Goal: Task Accomplishment & Management: Use online tool/utility

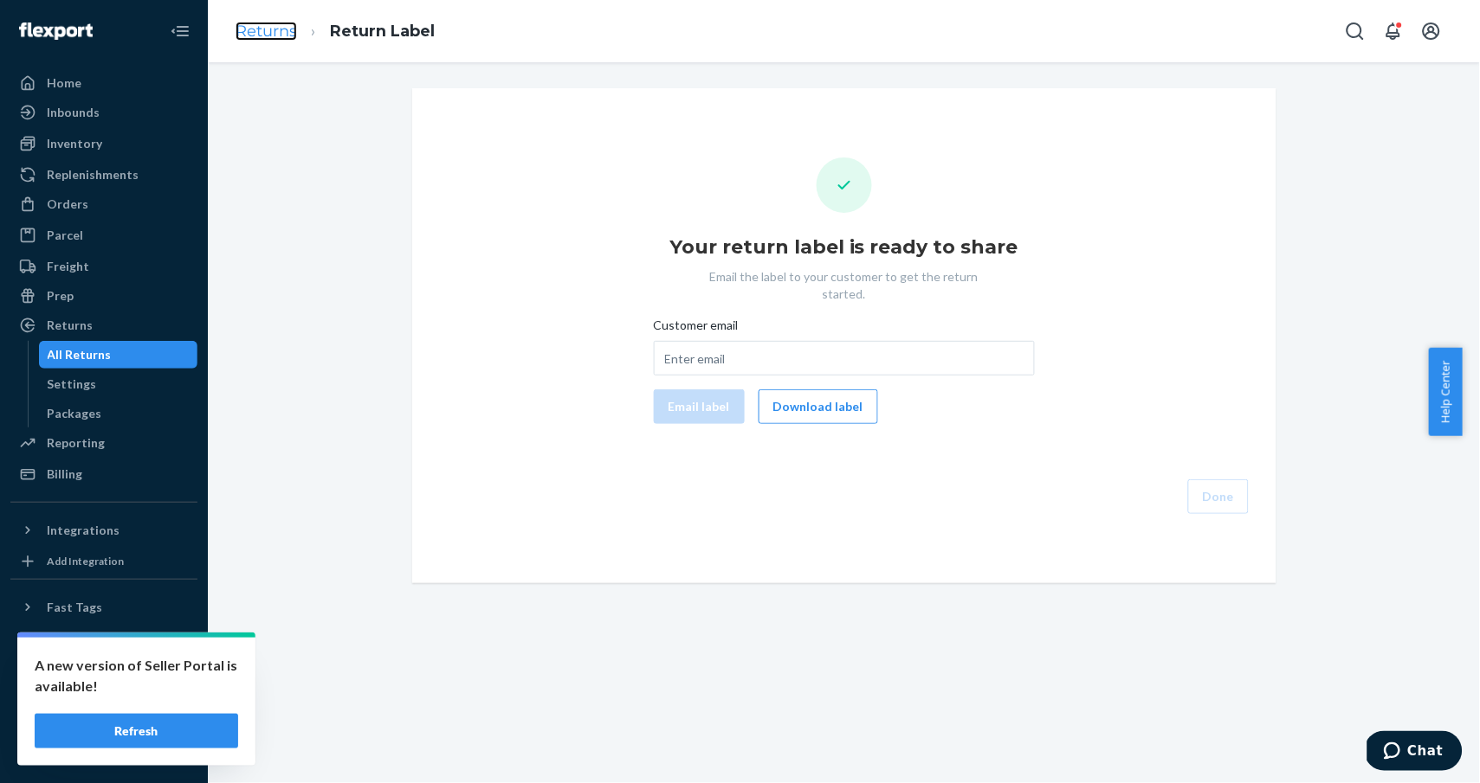
click at [280, 38] on link "Returns" at bounding box center [265, 31] width 61 height 19
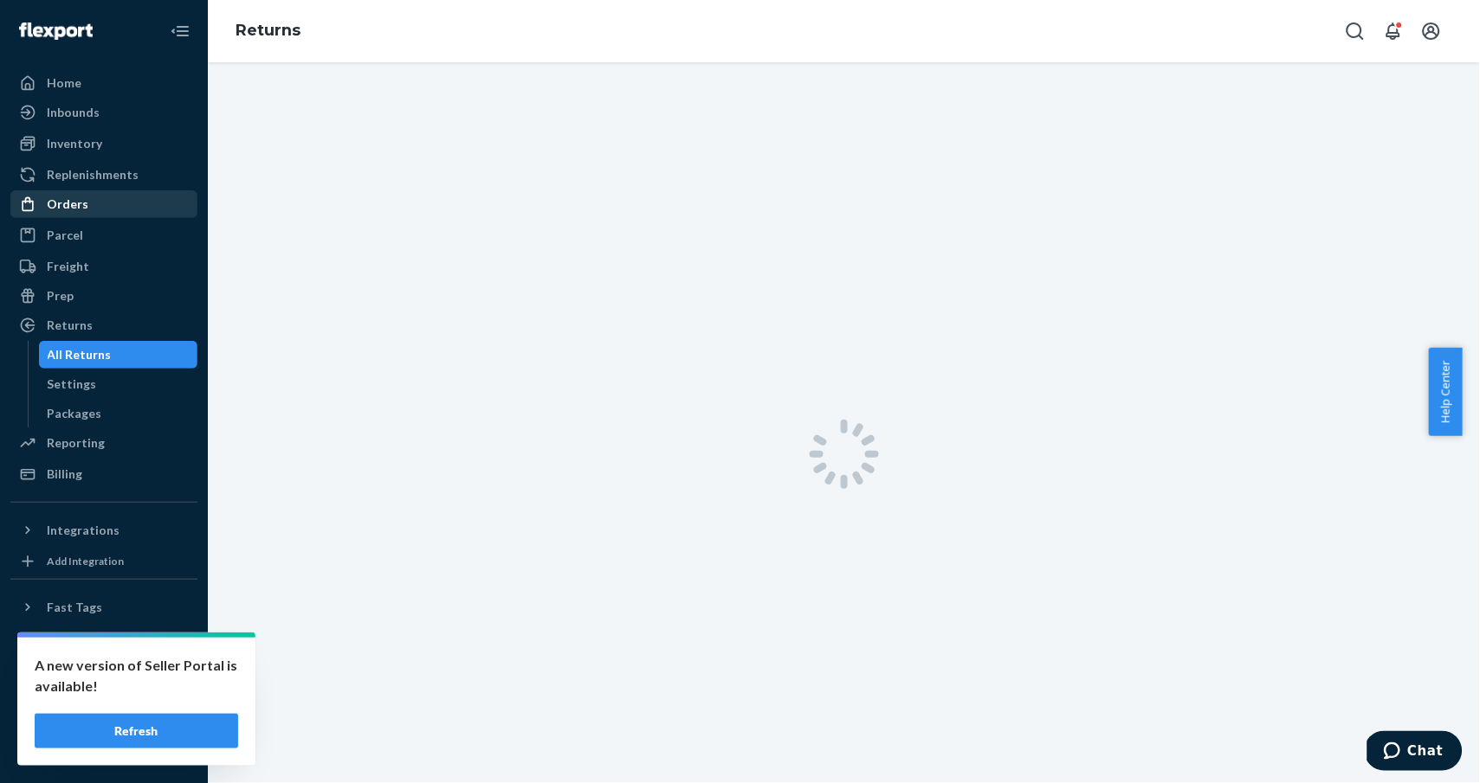
click at [100, 196] on div "Orders" at bounding box center [104, 204] width 184 height 24
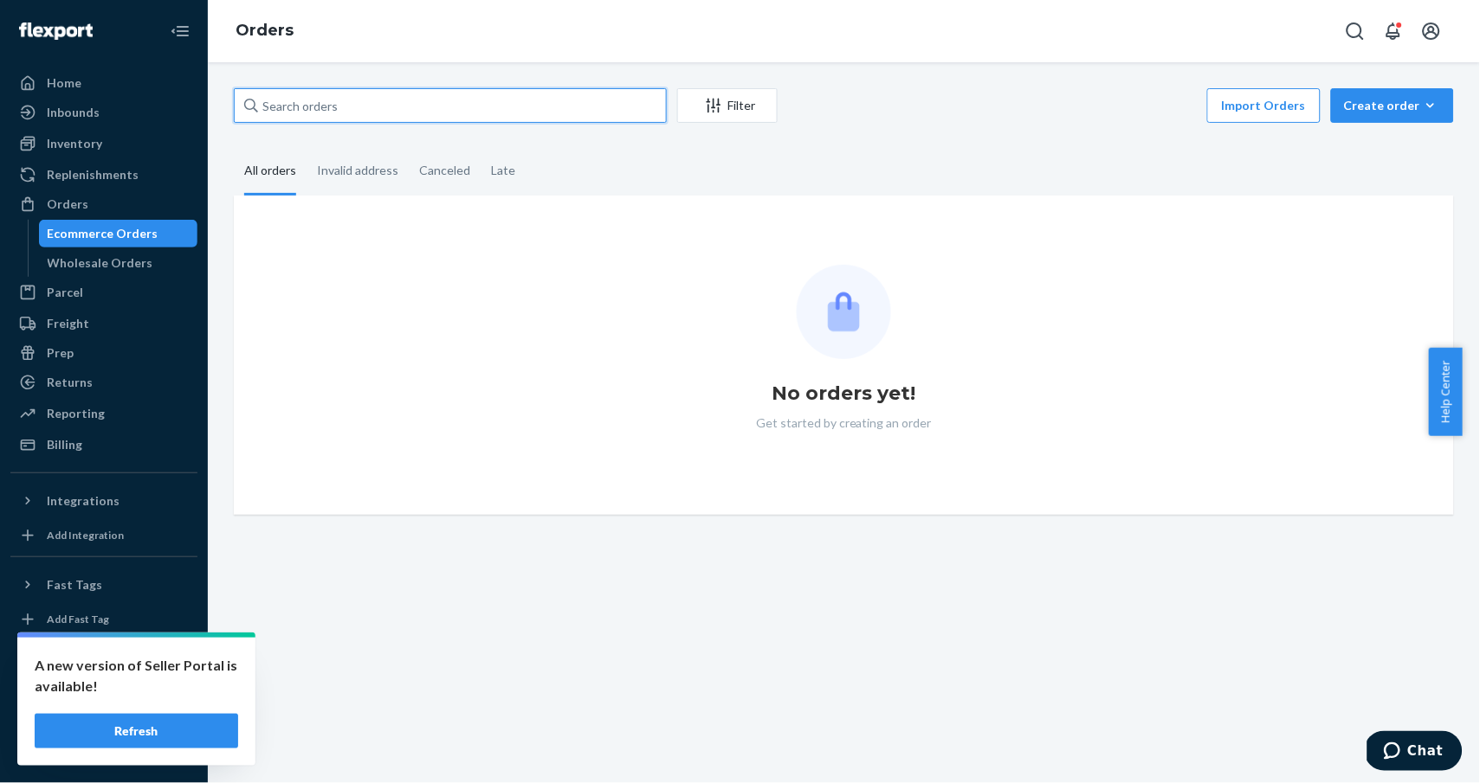
click at [473, 106] on input "text" at bounding box center [450, 105] width 433 height 35
paste input "[EMAIL_ADDRESS][DOMAIN_NAME]"
type input "[EMAIL_ADDRESS][DOMAIN_NAME]"
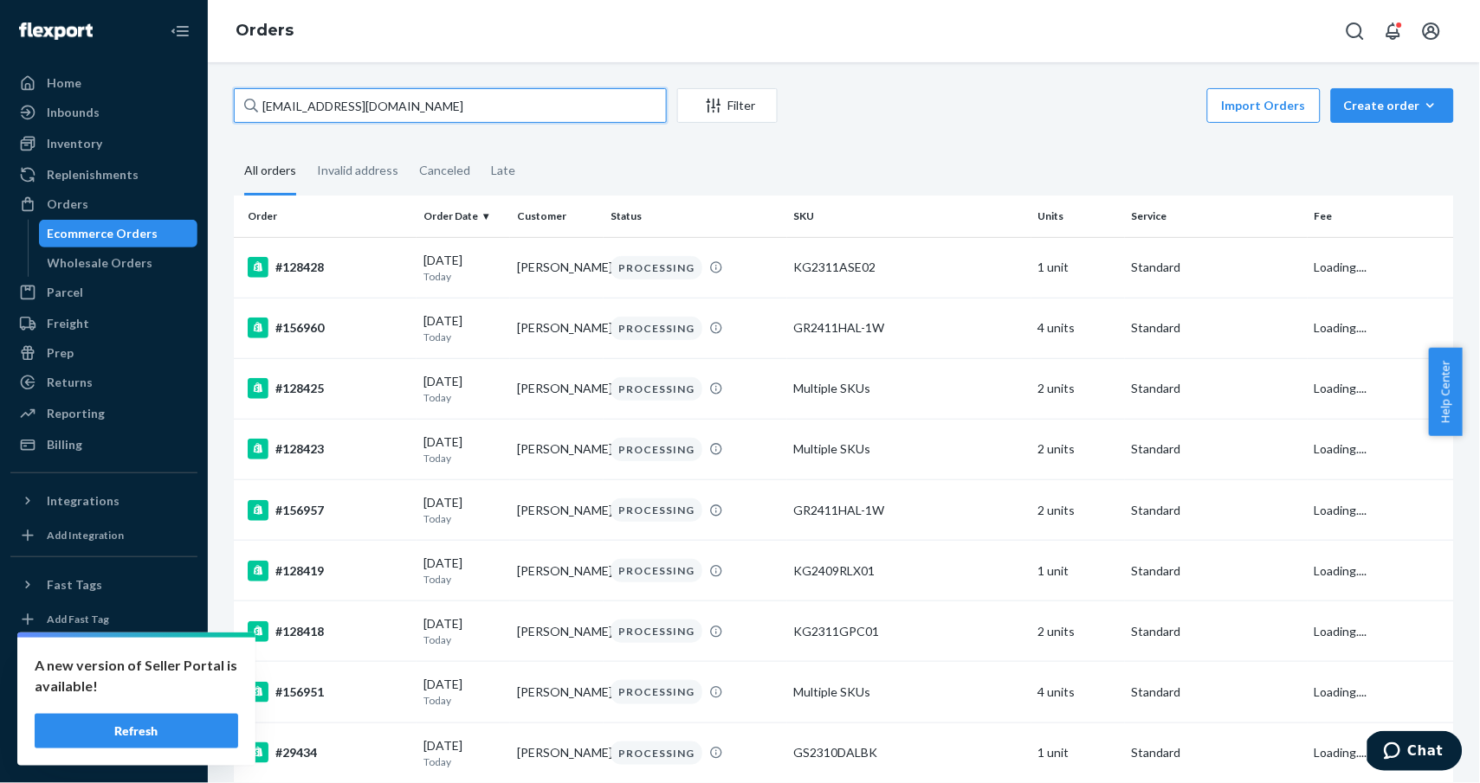
click at [396, 104] on input "[EMAIL_ADDRESS][DOMAIN_NAME]" at bounding box center [450, 105] width 433 height 35
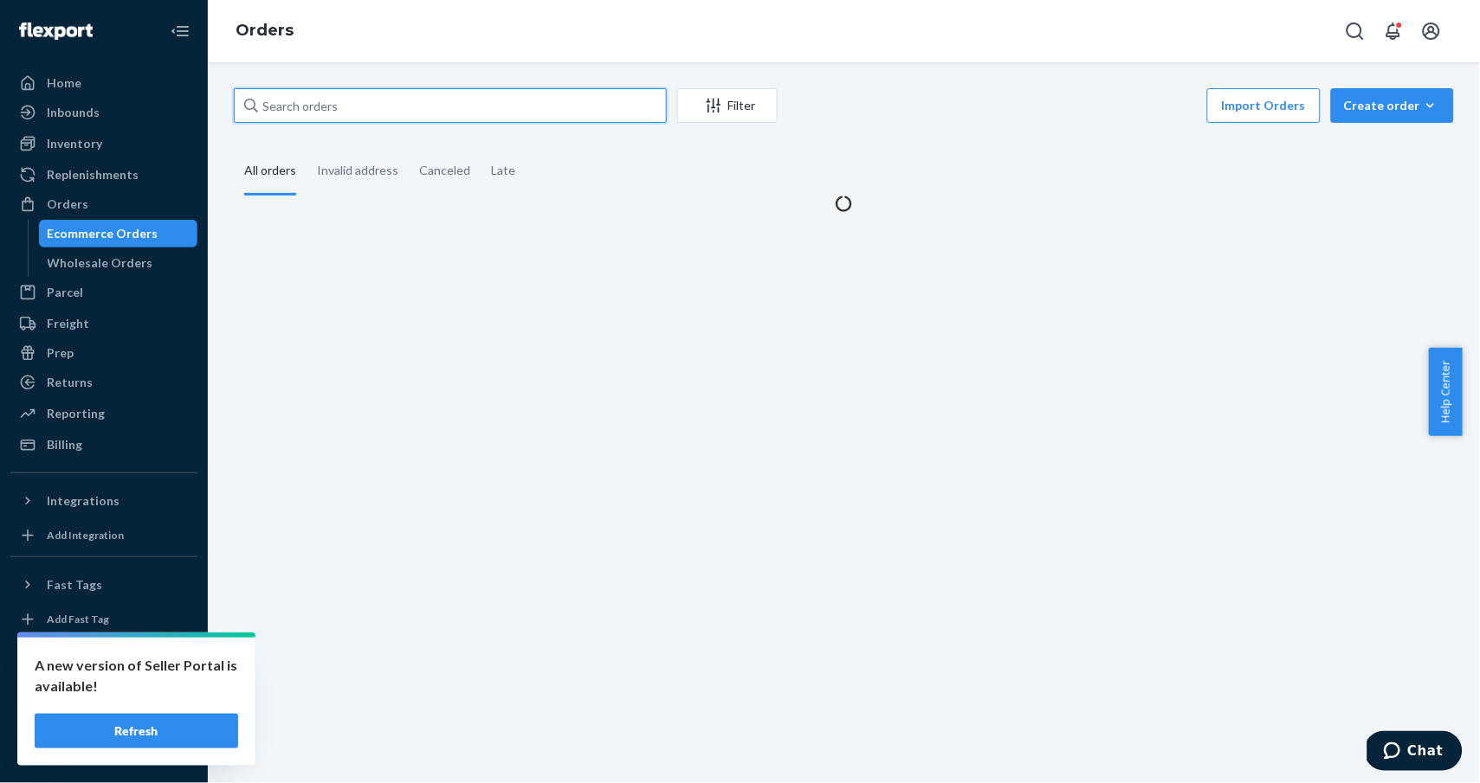
click at [398, 104] on input "text" at bounding box center [450, 105] width 433 height 35
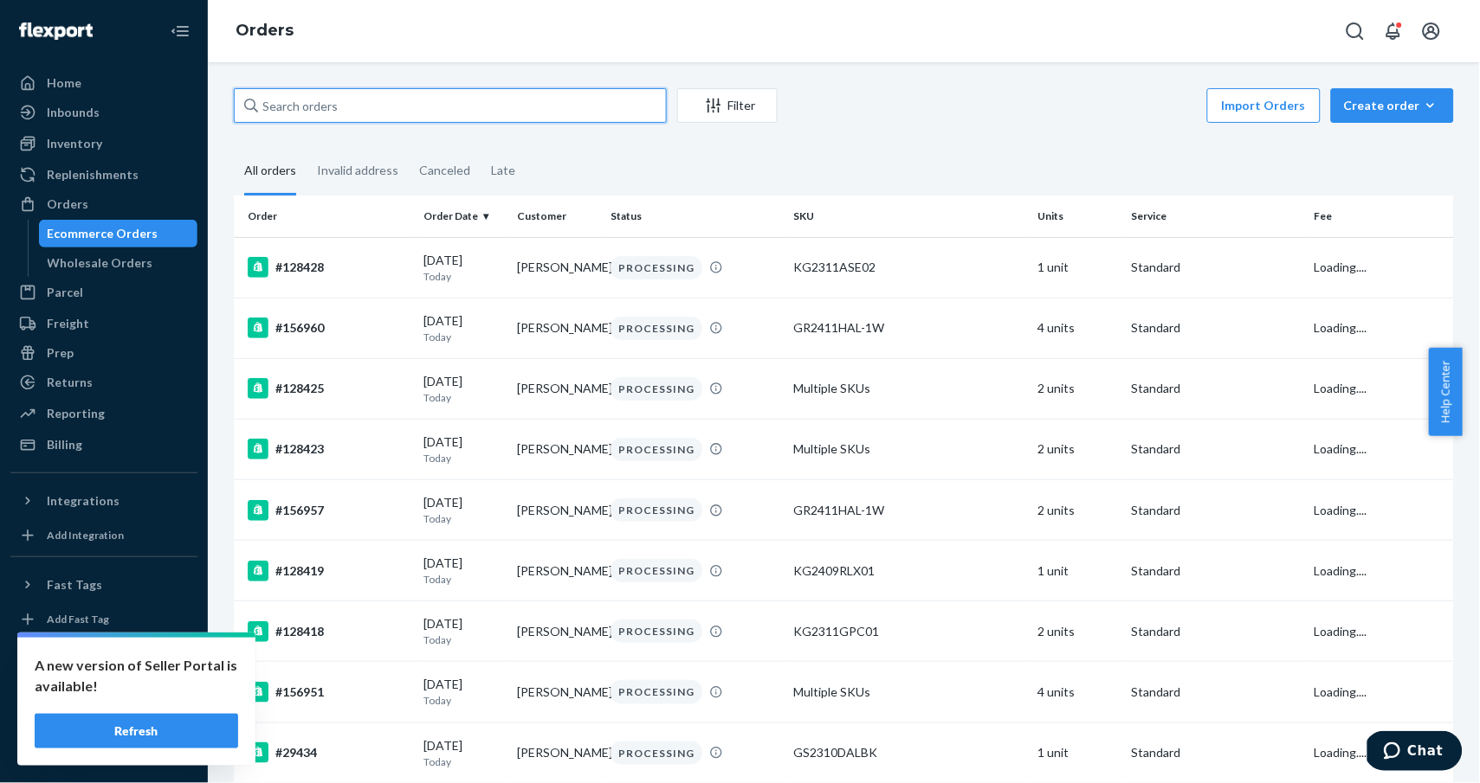
paste input "[EMAIL_ADDRESS][DOMAIN_NAME]"
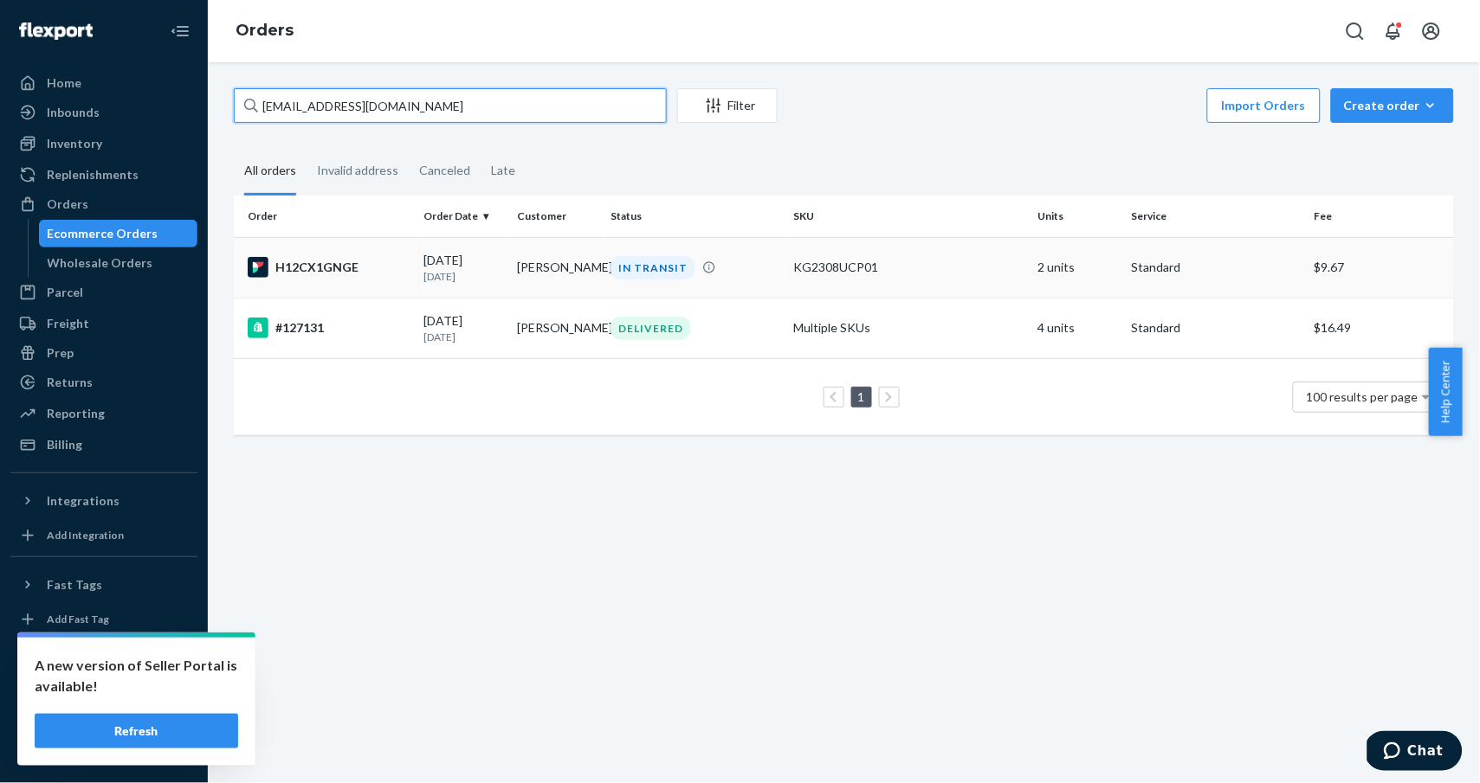
type input "[EMAIL_ADDRESS][DOMAIN_NAME]"
click at [319, 264] on div "H12CX1GNGE" at bounding box center [329, 267] width 162 height 21
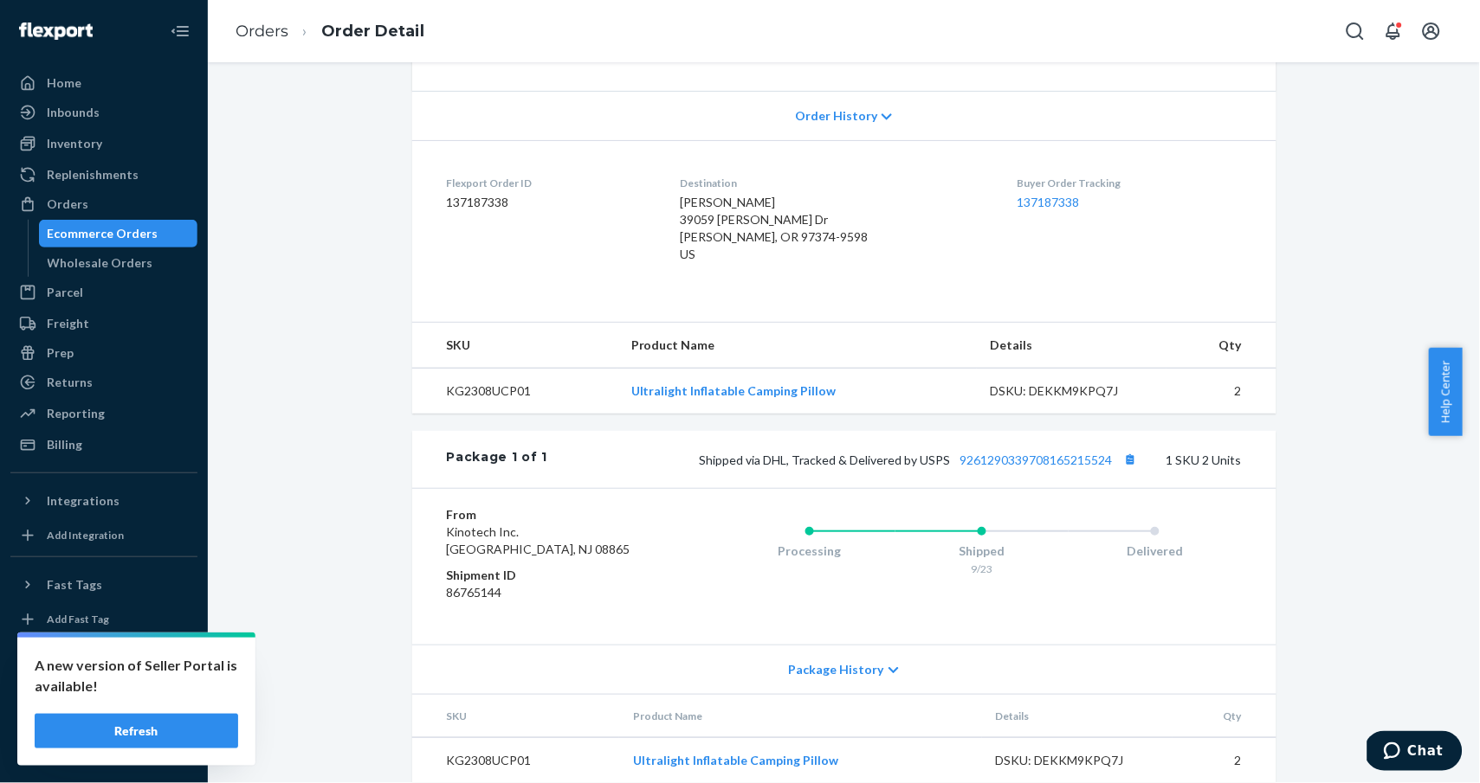
scroll to position [346, 0]
click at [1082, 456] on link "9261290339708165215524" at bounding box center [1036, 457] width 152 height 15
click at [274, 35] on link "Orders" at bounding box center [261, 31] width 53 height 19
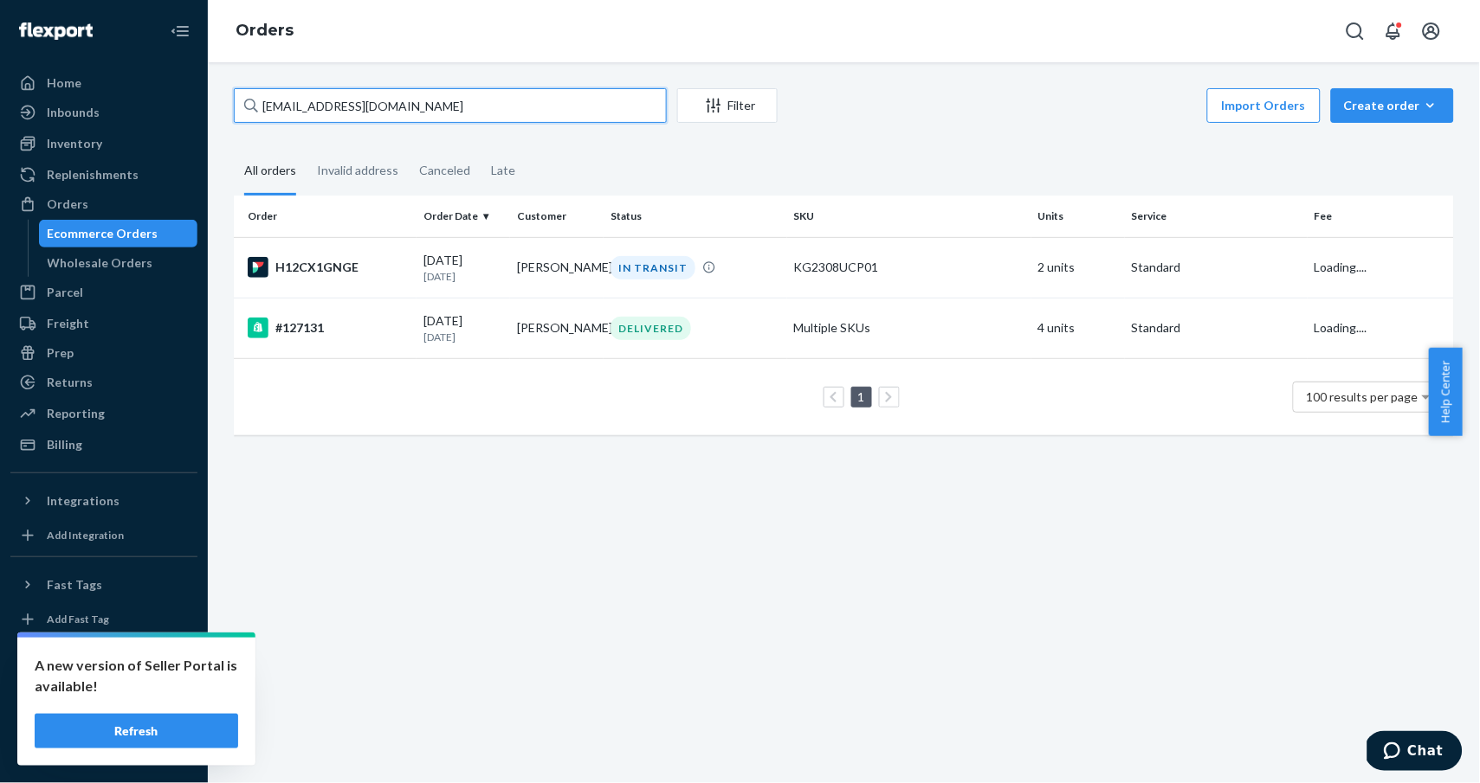
click at [377, 101] on input "[EMAIL_ADDRESS][DOMAIN_NAME]" at bounding box center [450, 105] width 433 height 35
paste input "#HK9HMJG3GX"
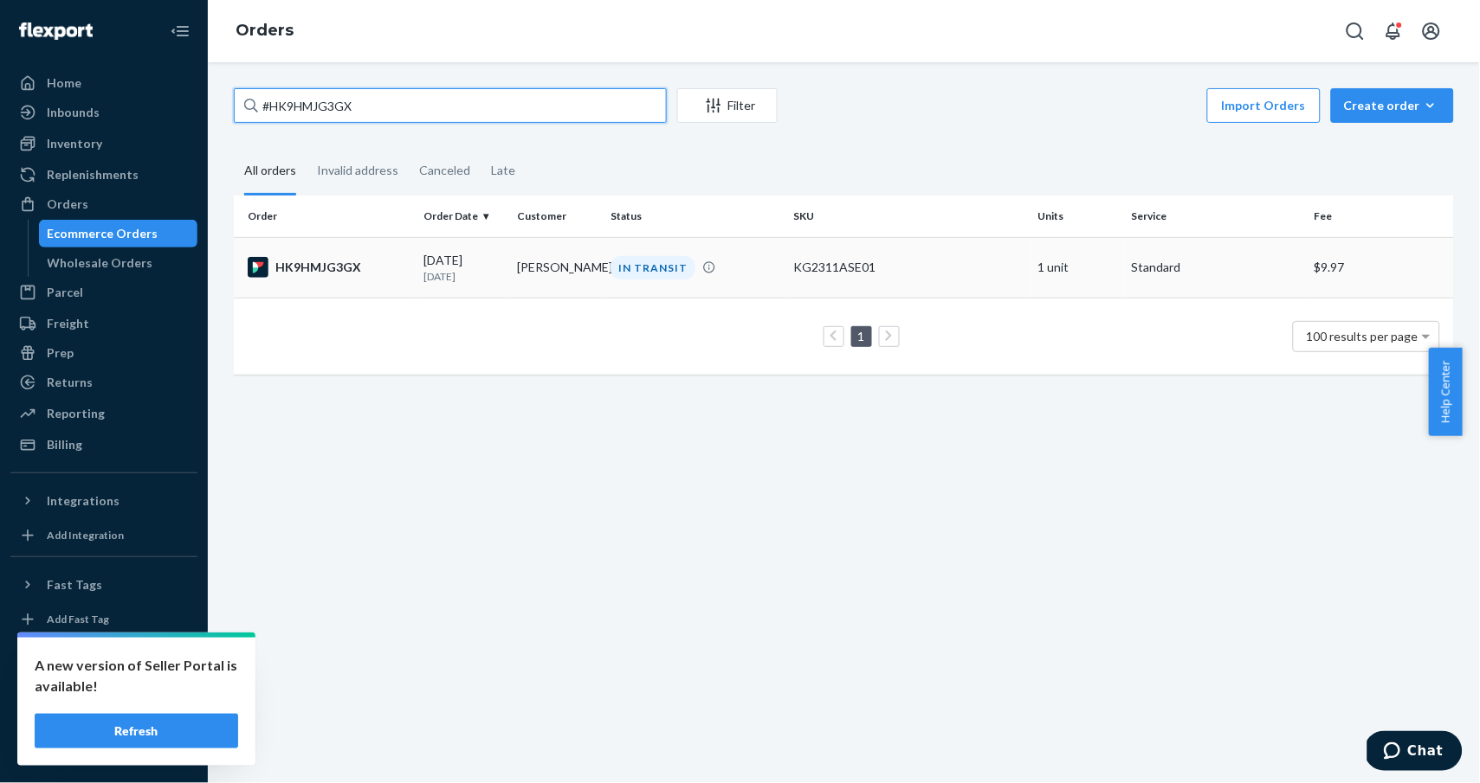
type input "#HK9HMJG3GX"
click at [323, 262] on div "HK9HMJG3GX" at bounding box center [329, 267] width 162 height 21
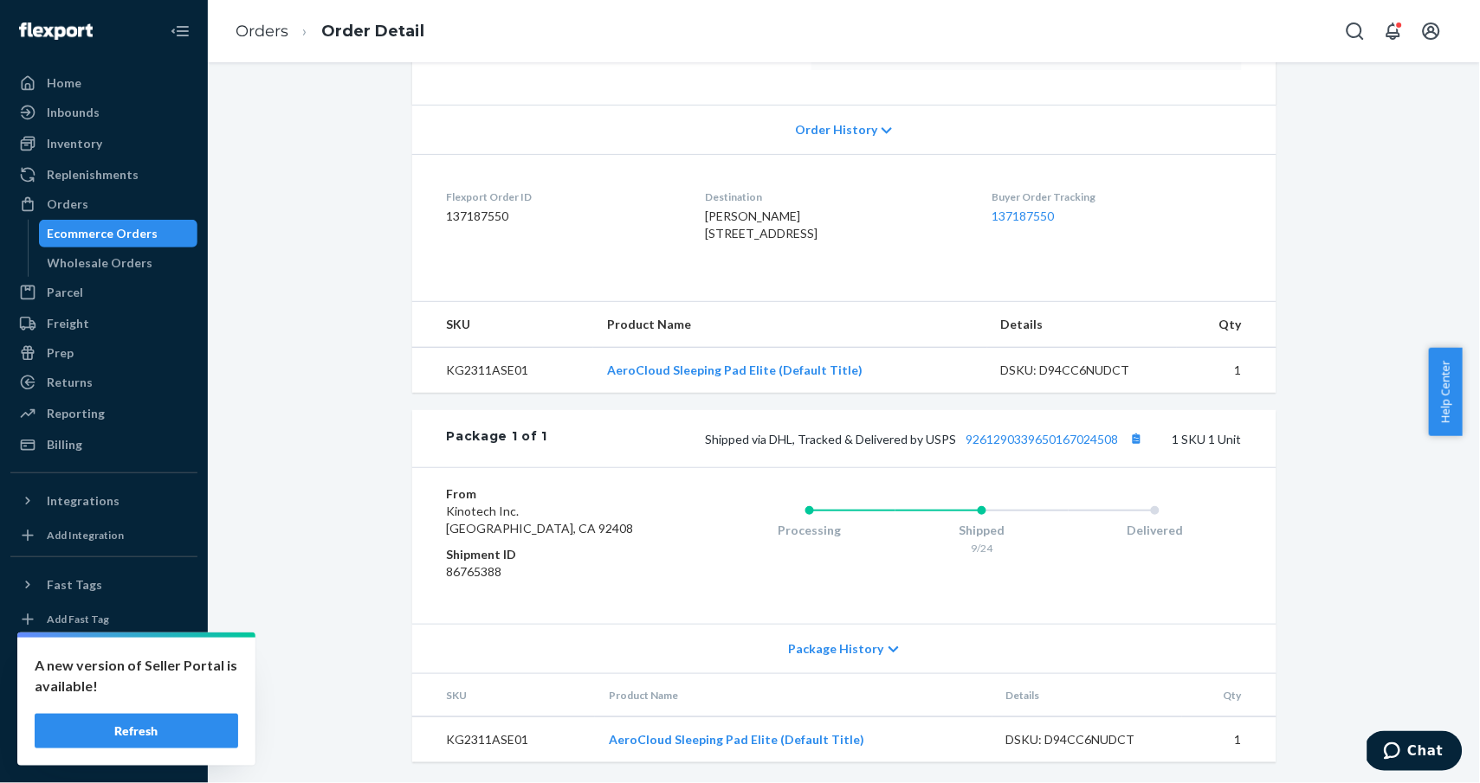
scroll to position [346, 0]
click at [1130, 450] on button "Copy tracking number" at bounding box center [1136, 439] width 23 height 23
click at [250, 36] on link "Orders" at bounding box center [261, 31] width 53 height 19
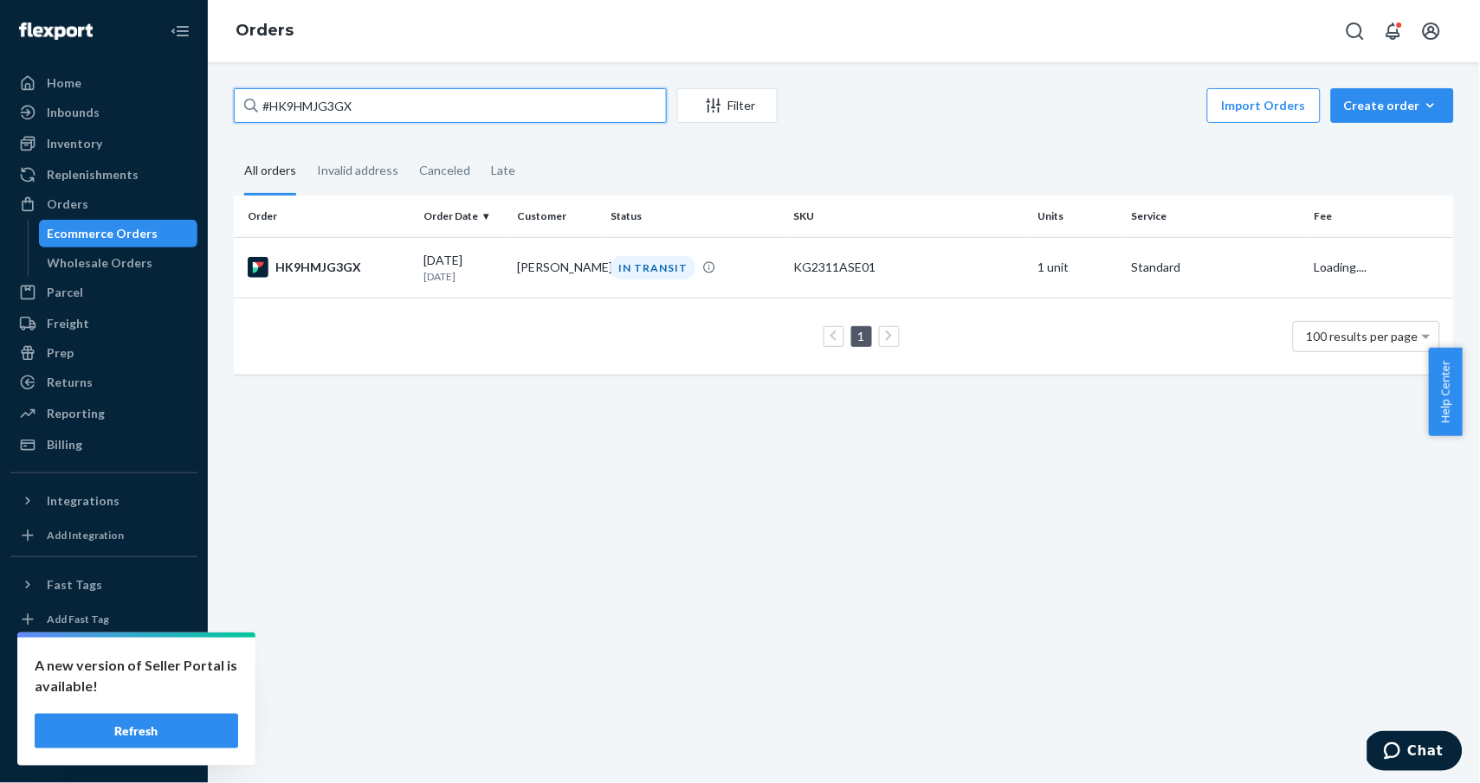
click at [370, 103] on input "#HK9HMJG3GX" at bounding box center [450, 105] width 433 height 35
paste input "RJZSGXJXHGG"
type input "#RJZSGXJXHGG"
click at [342, 265] on div "RJZSGXJXHGG" at bounding box center [329, 267] width 162 height 21
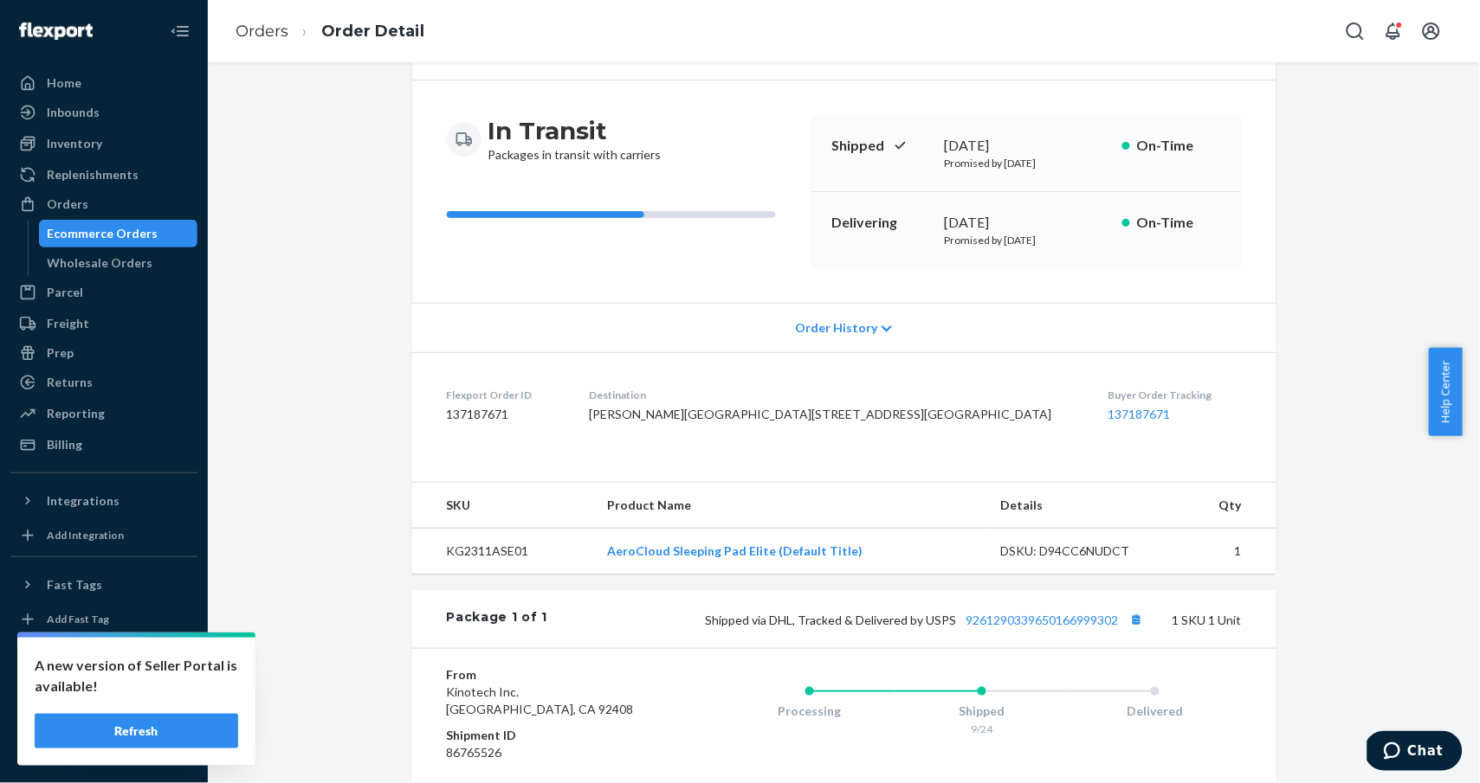
scroll to position [230, 0]
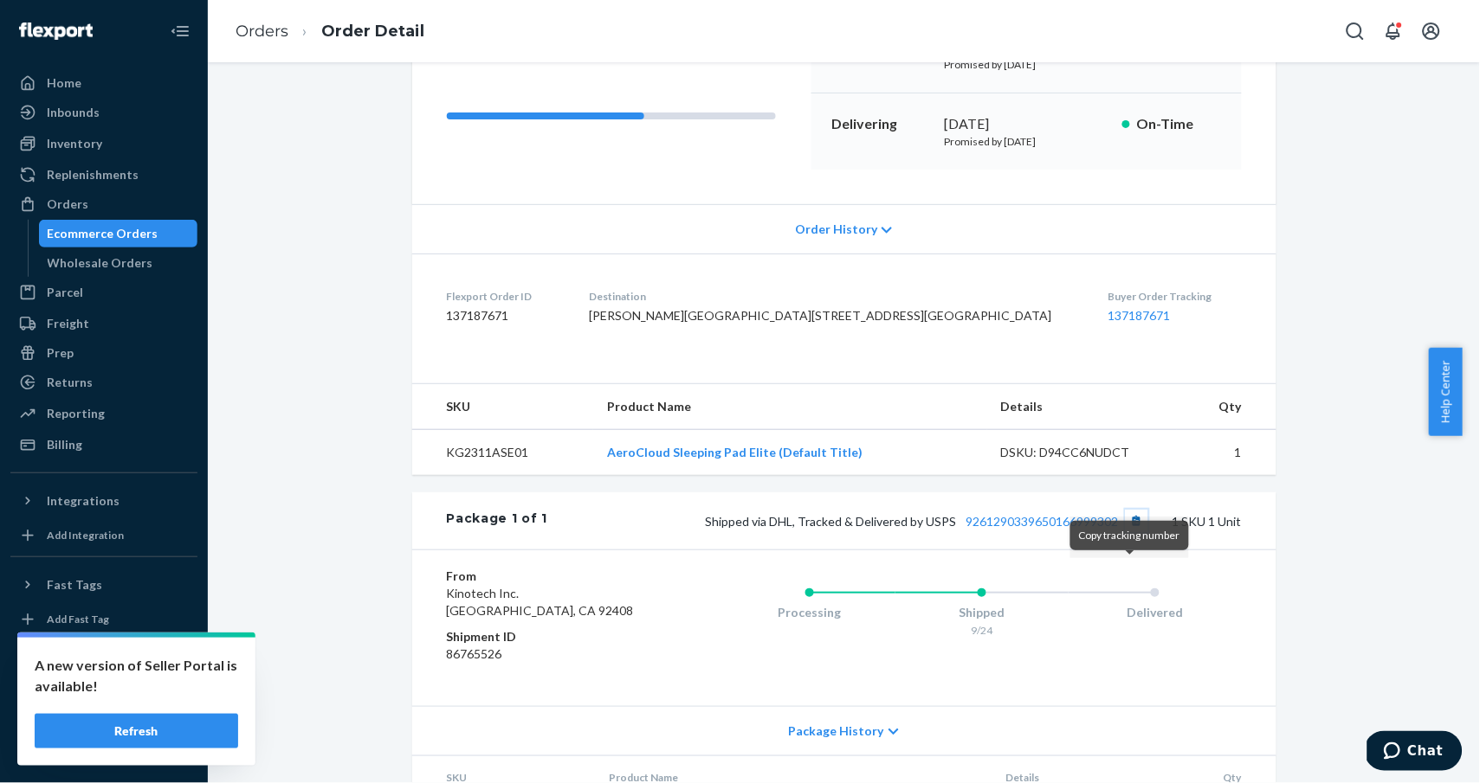
click at [1130, 532] on button "Copy tracking number" at bounding box center [1136, 521] width 23 height 23
click at [269, 33] on link "Orders" at bounding box center [261, 31] width 53 height 19
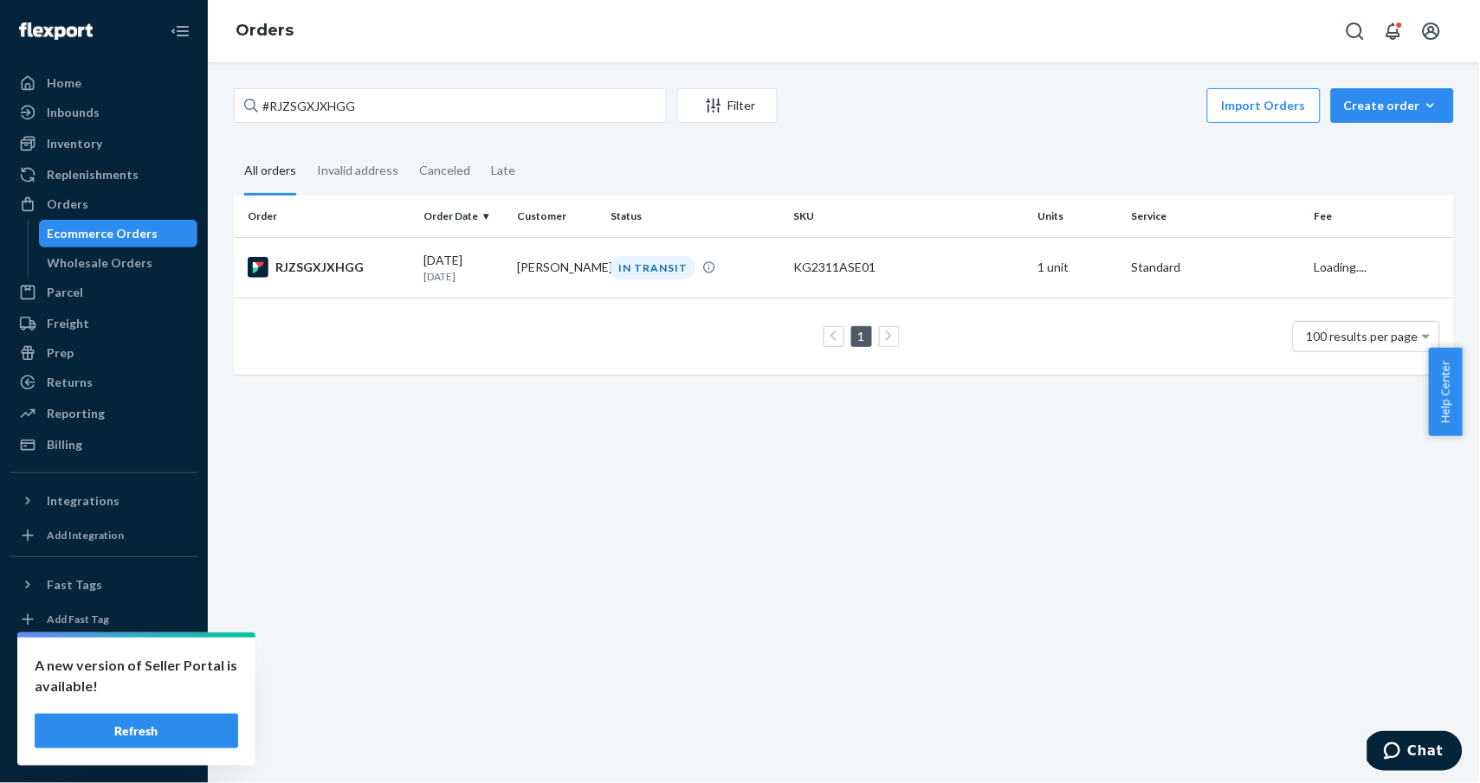
click at [461, 88] on div "#RJZSGXJXHGG" at bounding box center [450, 105] width 433 height 35
click at [461, 88] on input "#RJZSGXJXHGG" at bounding box center [450, 105] width 433 height 35
click at [467, 110] on input "#RJZSGXJXHGG" at bounding box center [450, 105] width 433 height 35
paste input "KBX3Z1GHEL"
type input "#RKBX3Z1GHEL"
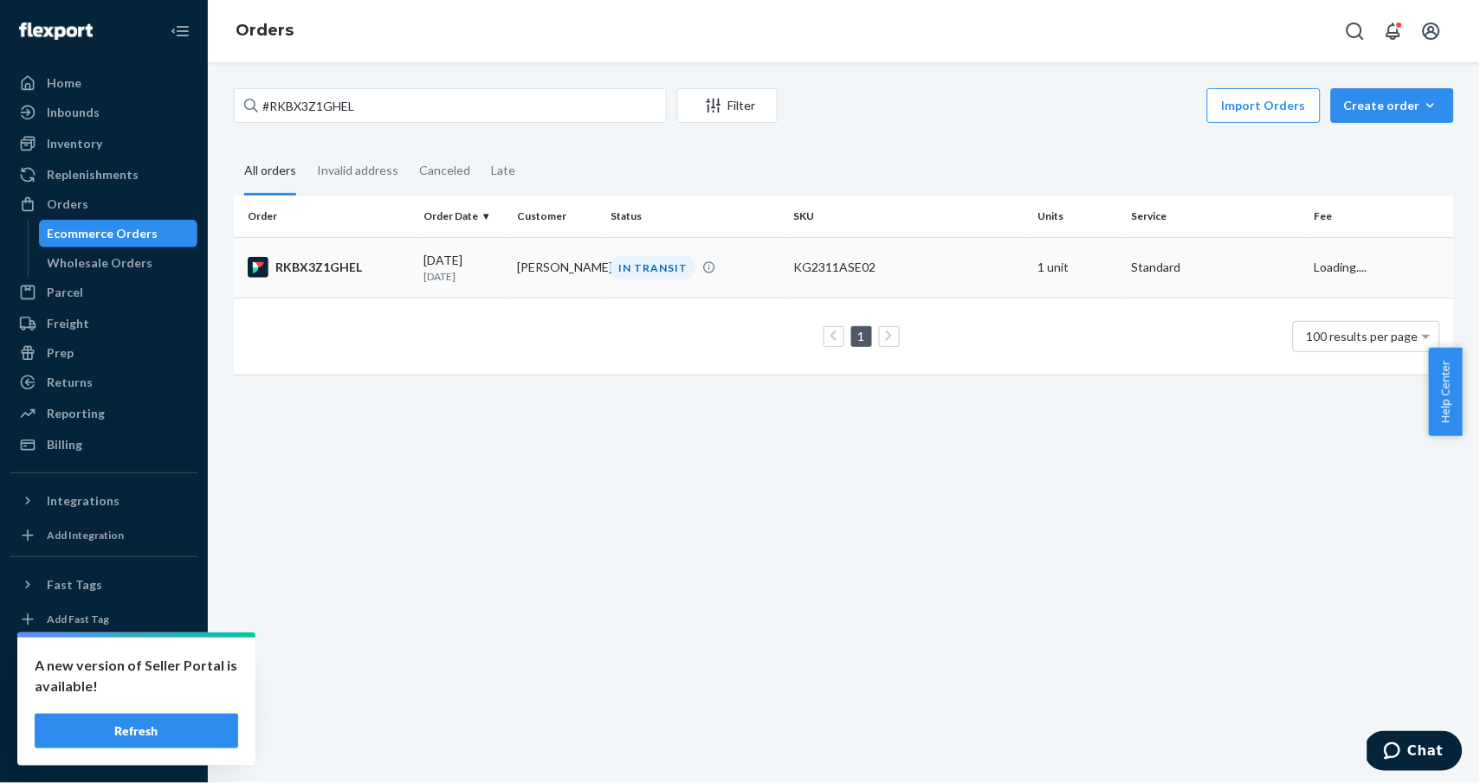
click at [313, 272] on div "RKBX3Z1GHEL" at bounding box center [329, 267] width 162 height 21
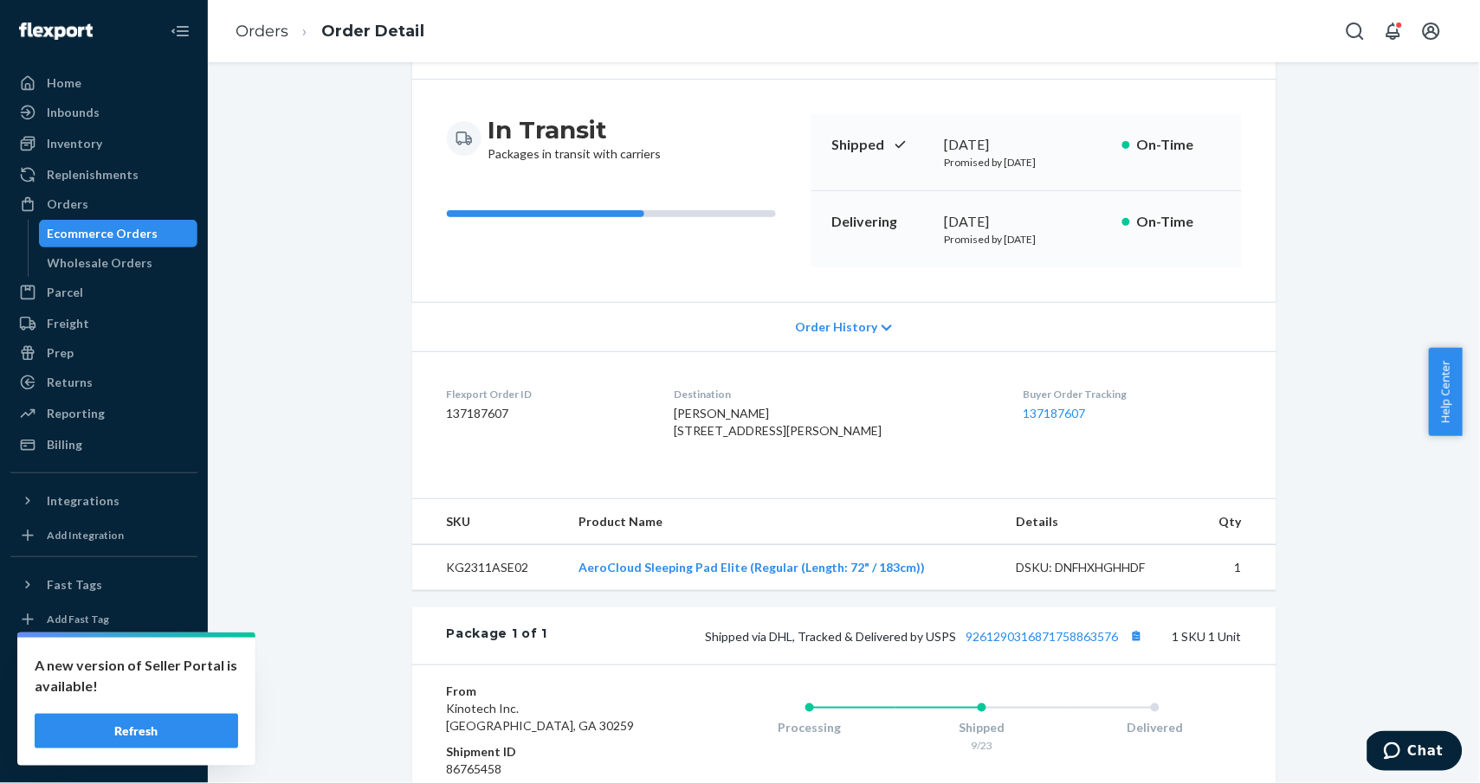
scroll to position [230, 0]
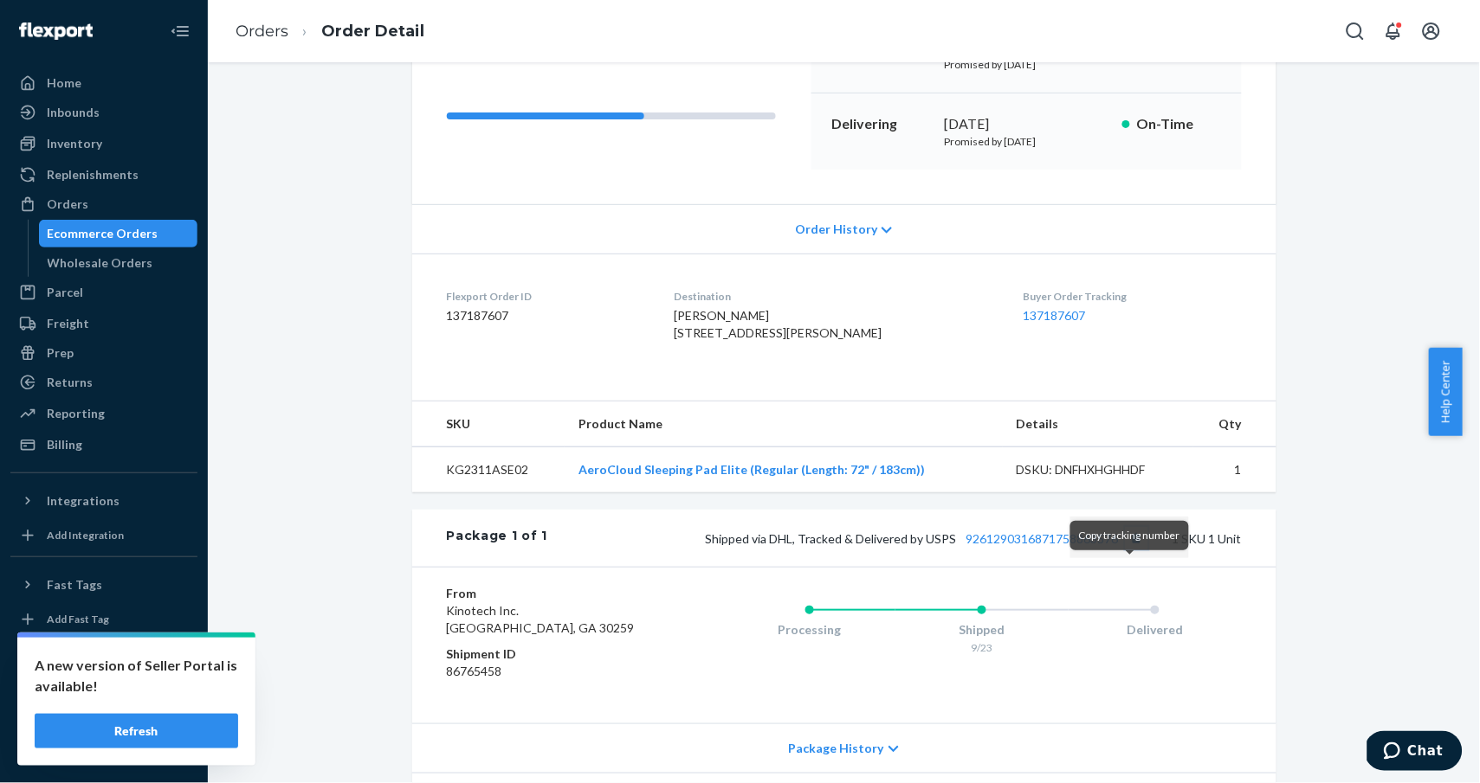
click at [1136, 550] on button "Copy tracking number" at bounding box center [1136, 538] width 23 height 23
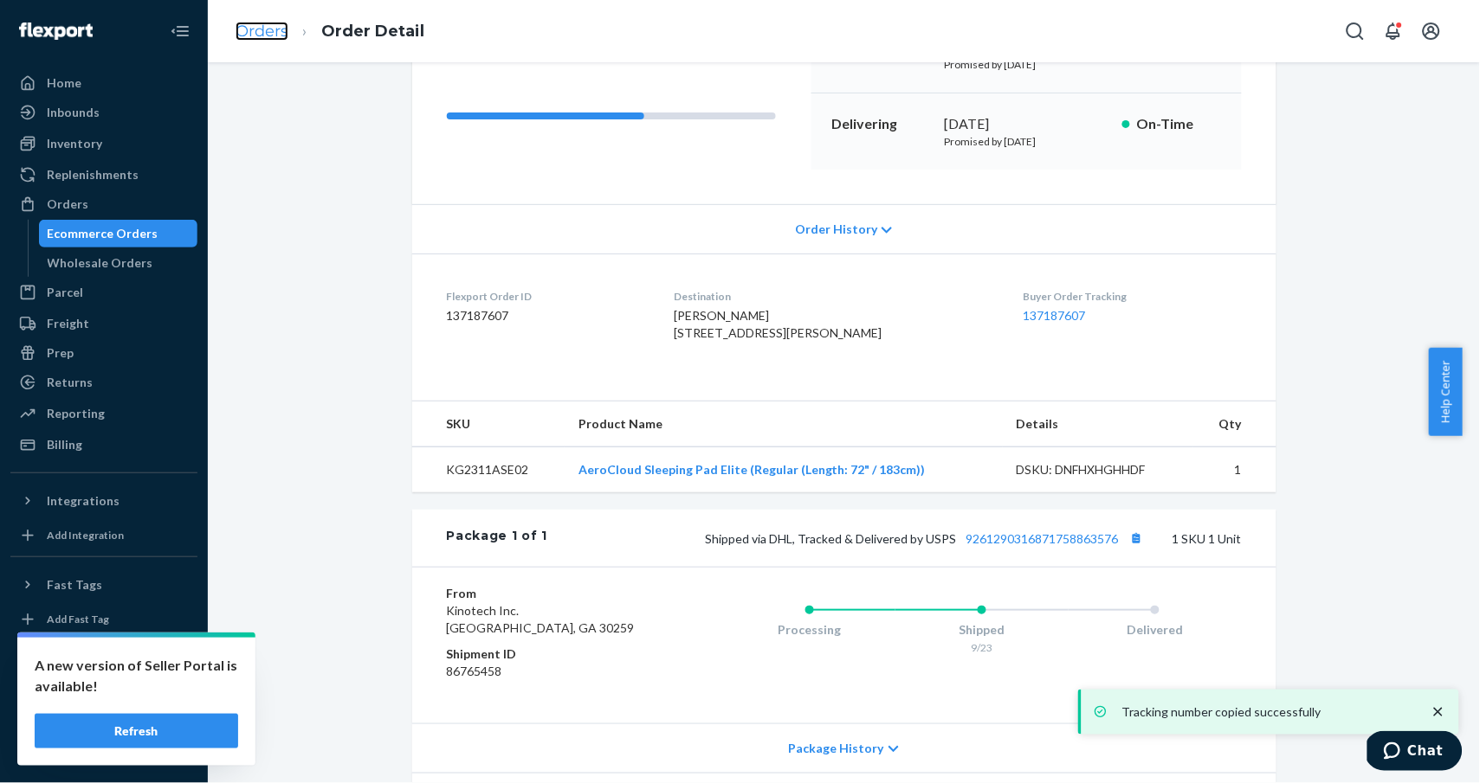
click at [256, 35] on link "Orders" at bounding box center [261, 31] width 53 height 19
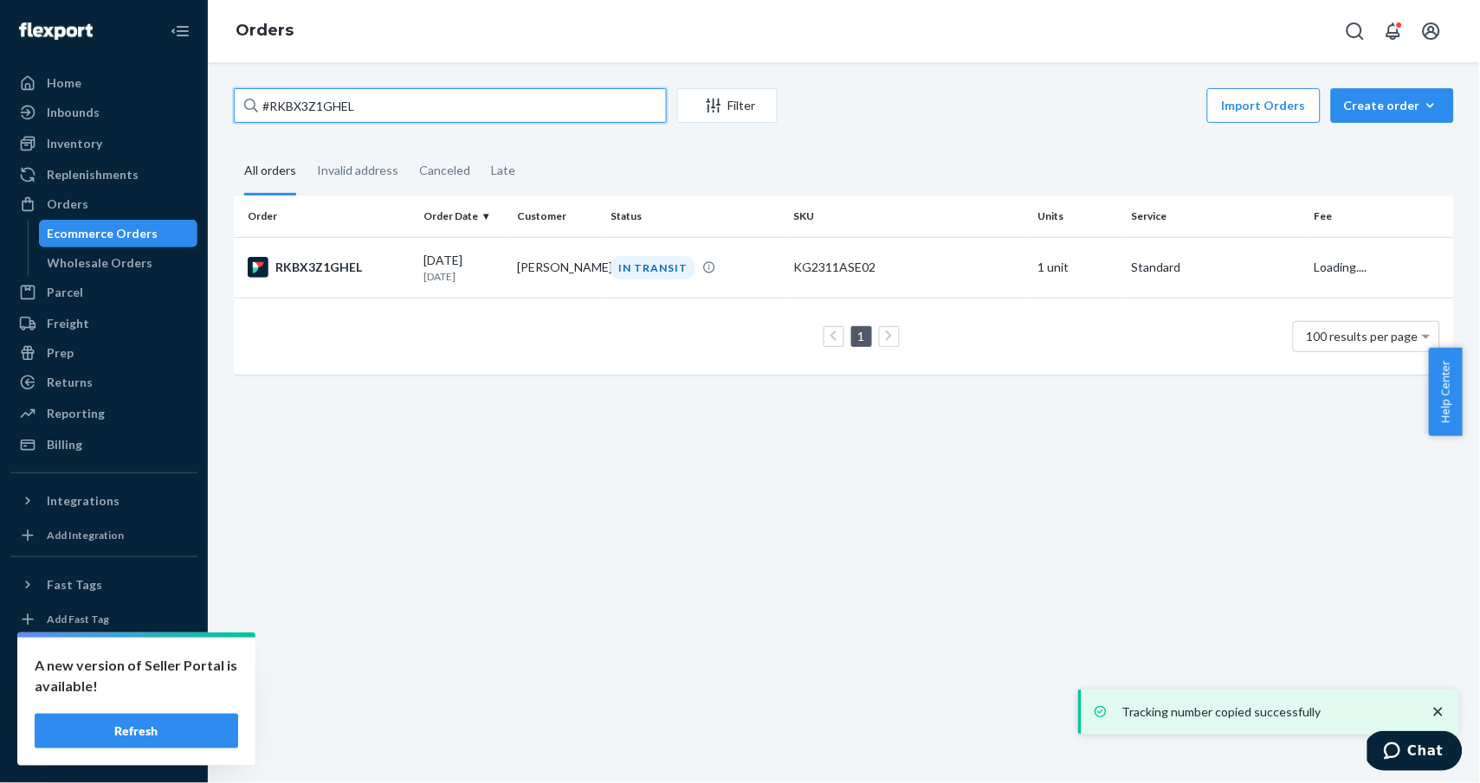
click at [380, 116] on input "#RKBX3Z1GHEL" at bounding box center [450, 105] width 433 height 35
paste input "HKEZGYL2XE"
type input "#HKEZGYL2XE"
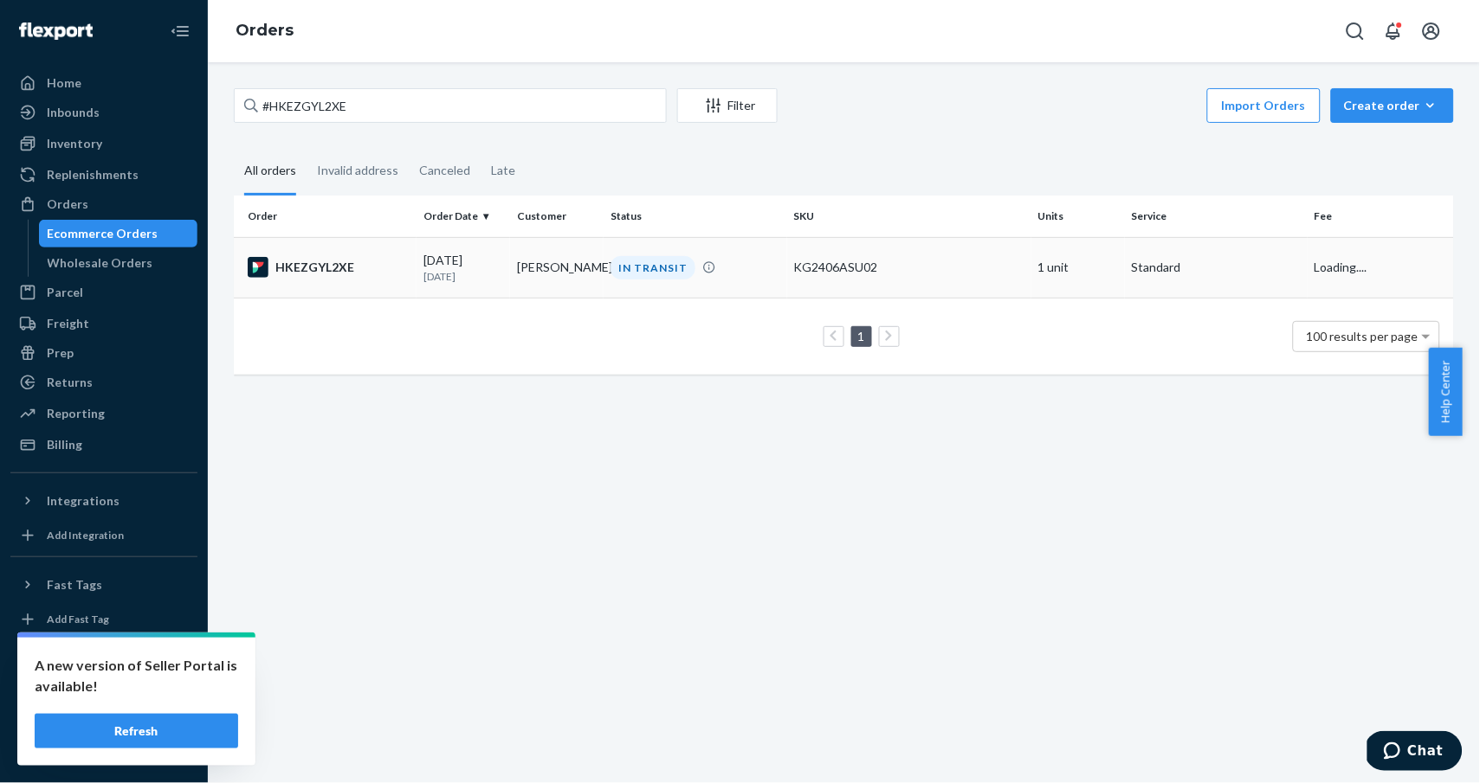
click at [335, 275] on div "HKEZGYL2XE" at bounding box center [329, 267] width 162 height 21
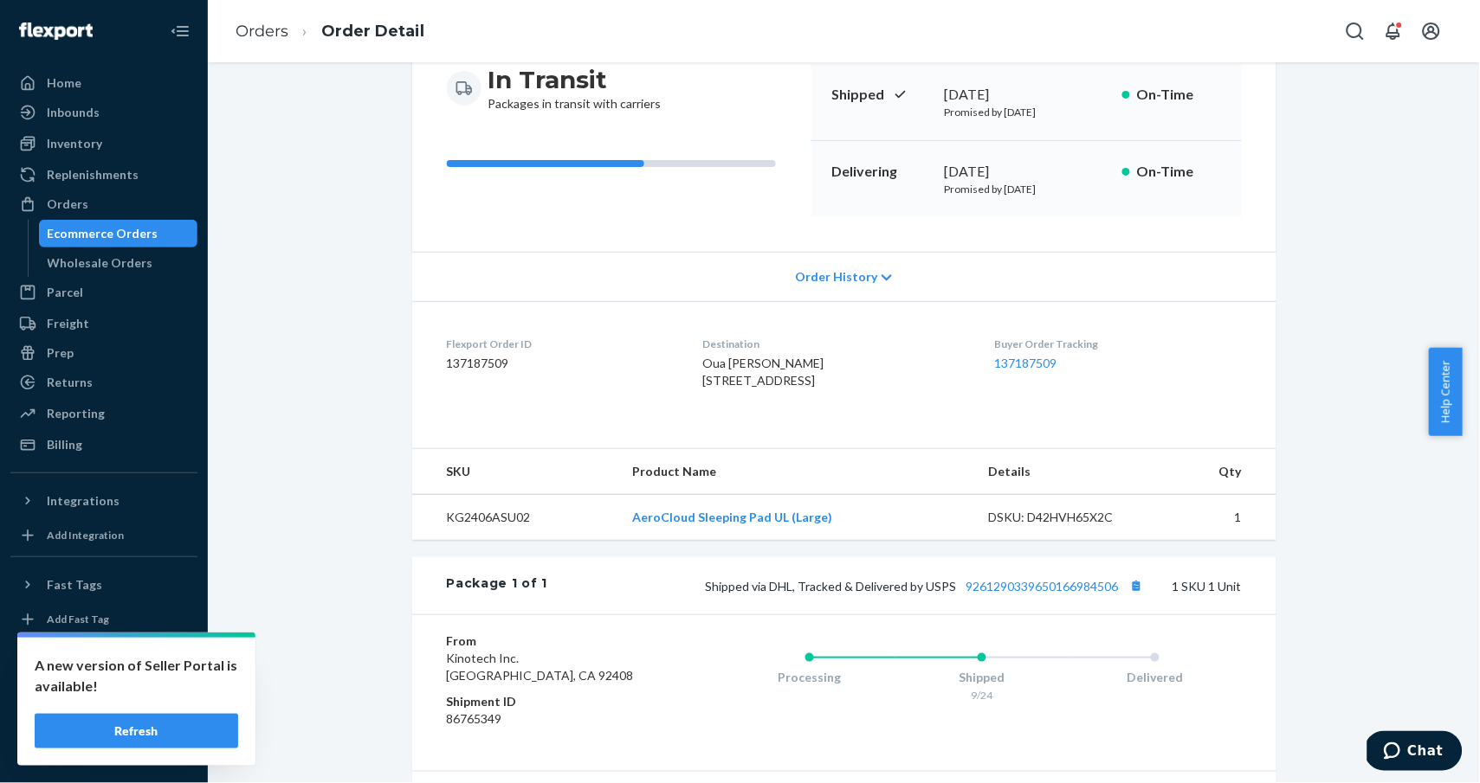
scroll to position [364, 0]
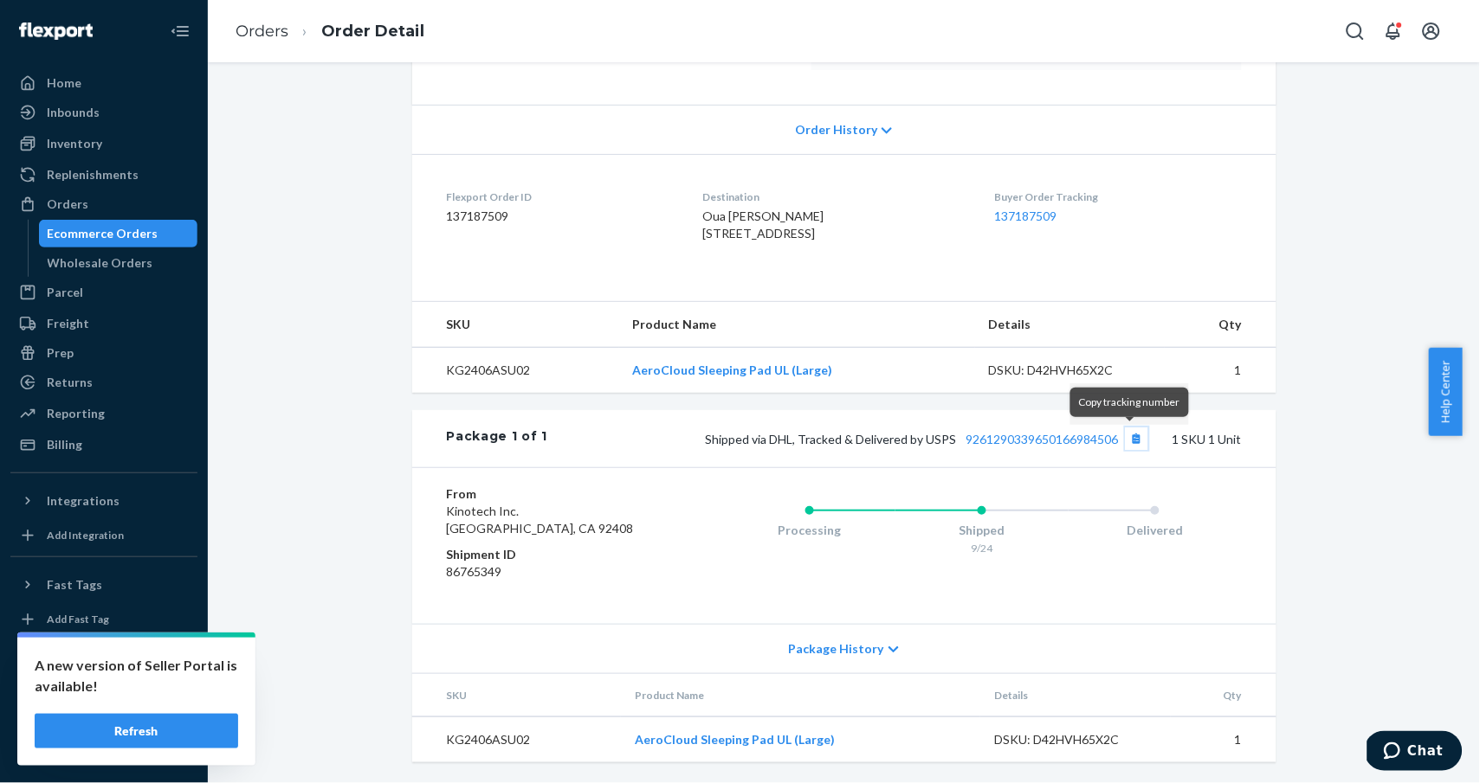
drag, startPoint x: 1130, startPoint y: 442, endPoint x: 1127, endPoint y: 406, distance: 36.5
click at [1130, 442] on button "Copy tracking number" at bounding box center [1136, 439] width 23 height 23
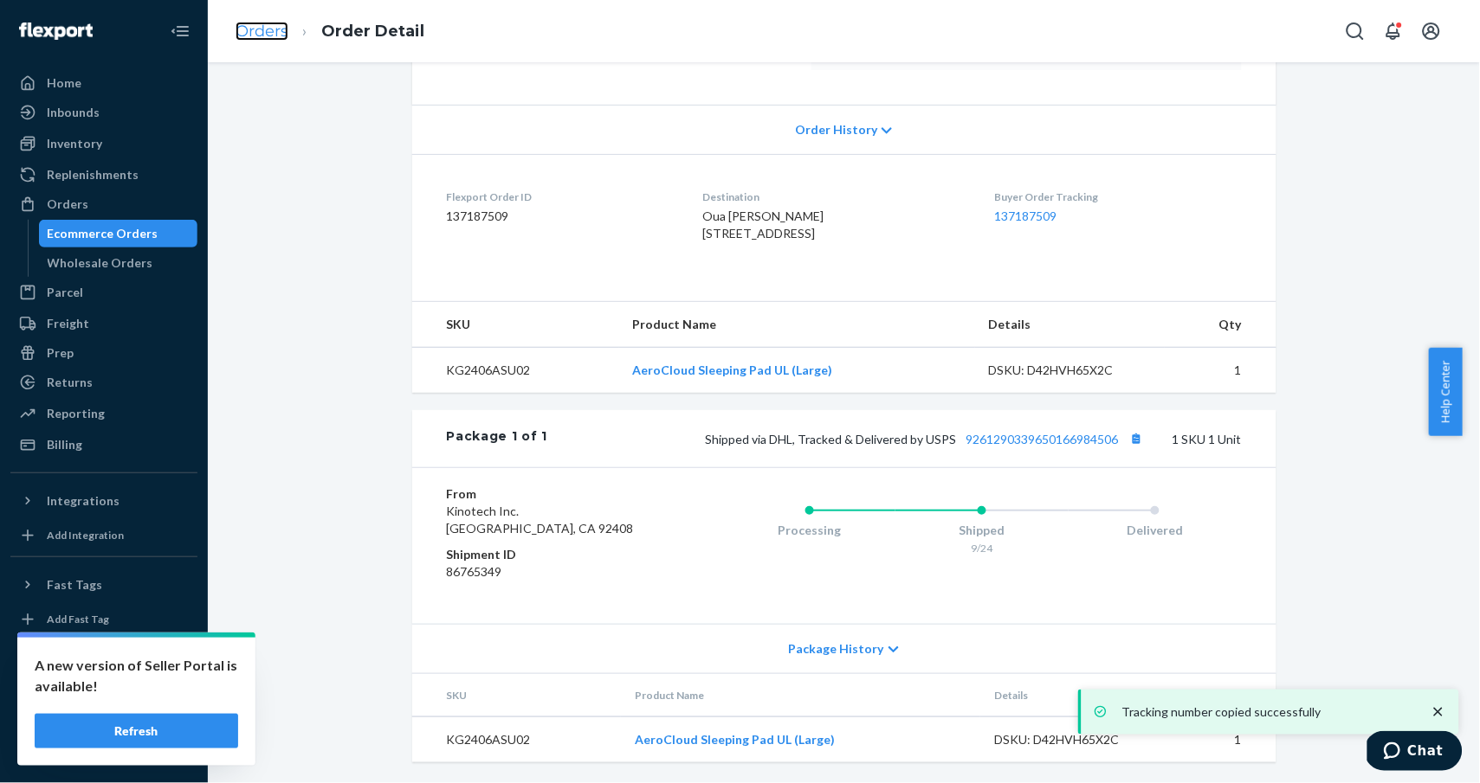
click at [247, 26] on link "Orders" at bounding box center [261, 31] width 53 height 19
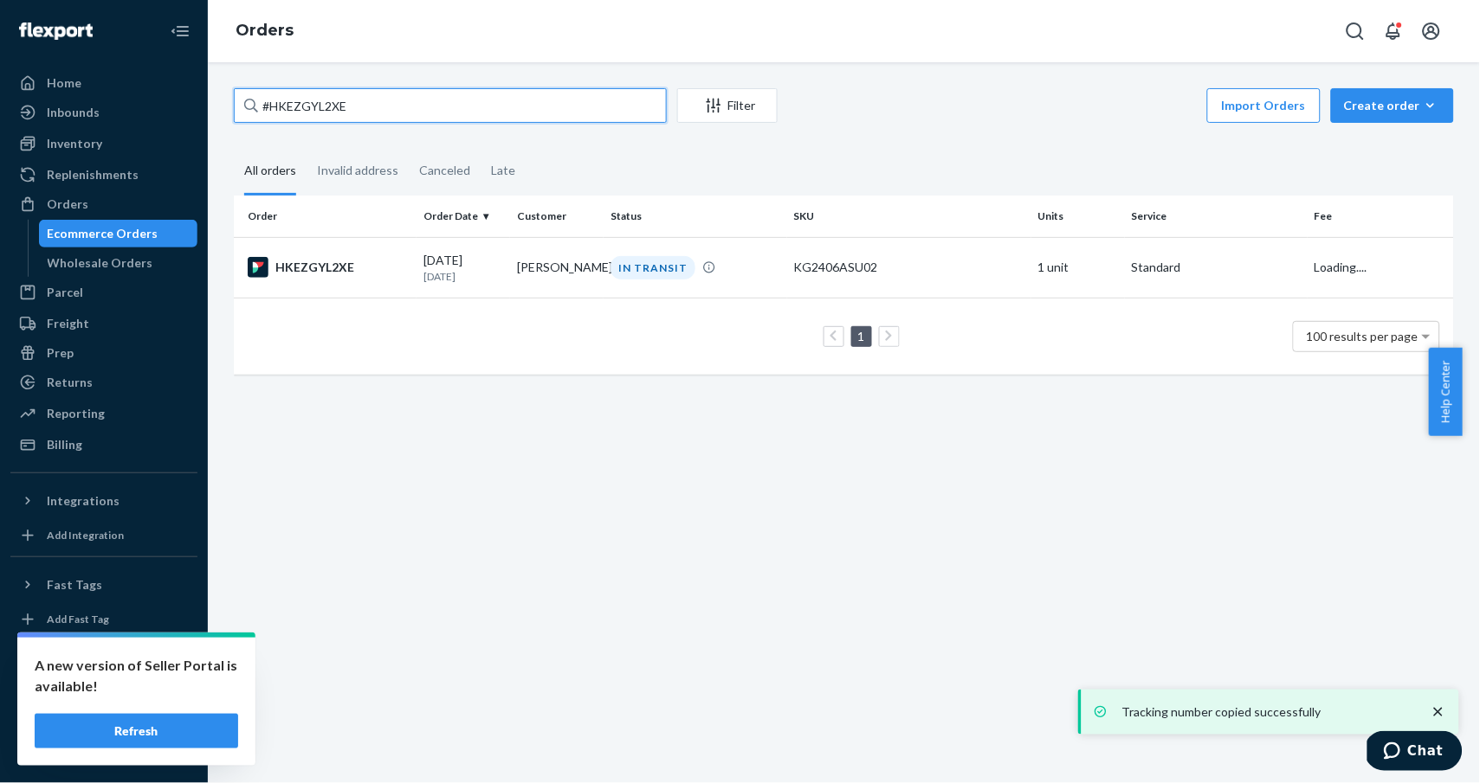
click at [517, 113] on input "#HKEZGYL2XE" at bounding box center [450, 105] width 433 height 35
paste input "SKKO-YEHGL"
type input "#SKKO-YEHGL"
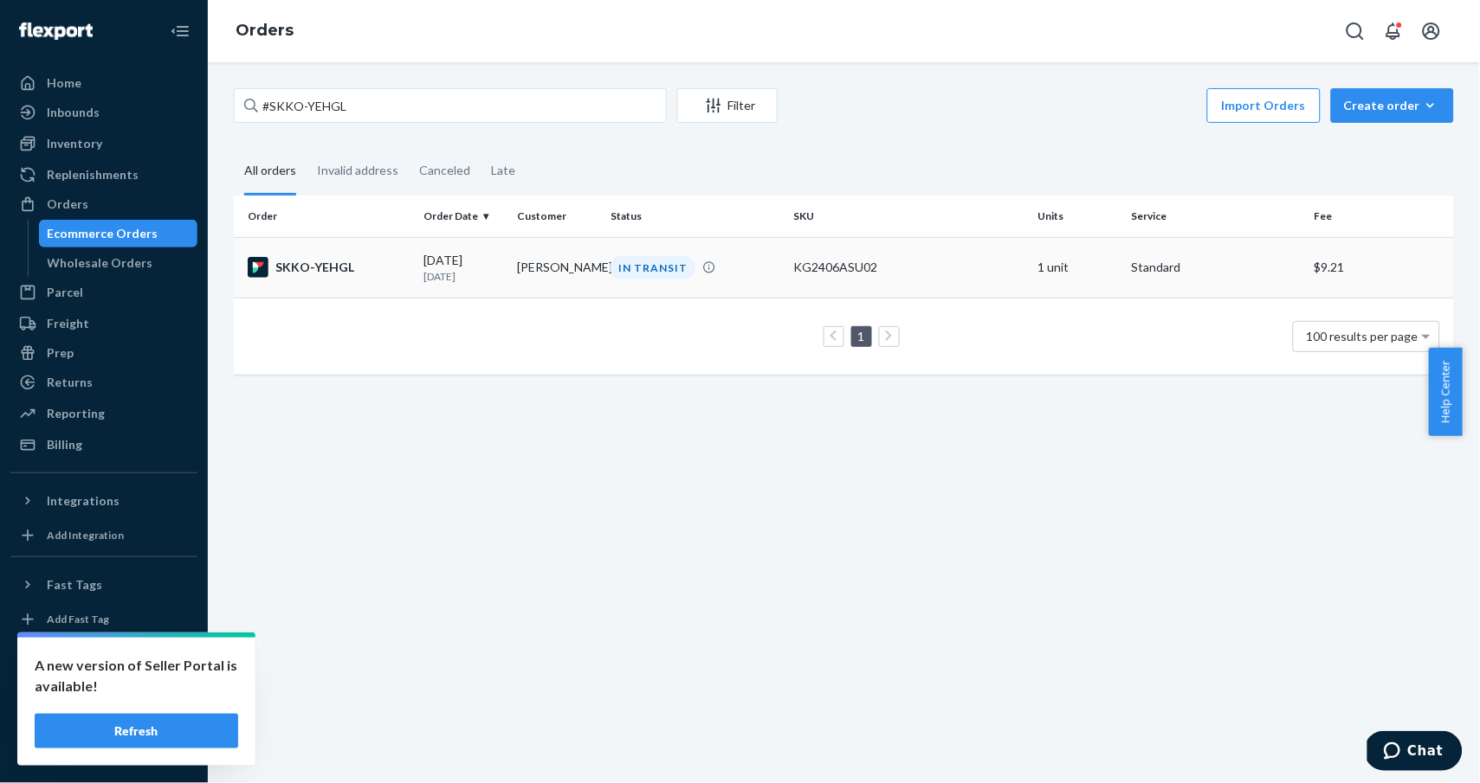
click at [306, 270] on div "SKKO-YEHGL" at bounding box center [329, 267] width 162 height 21
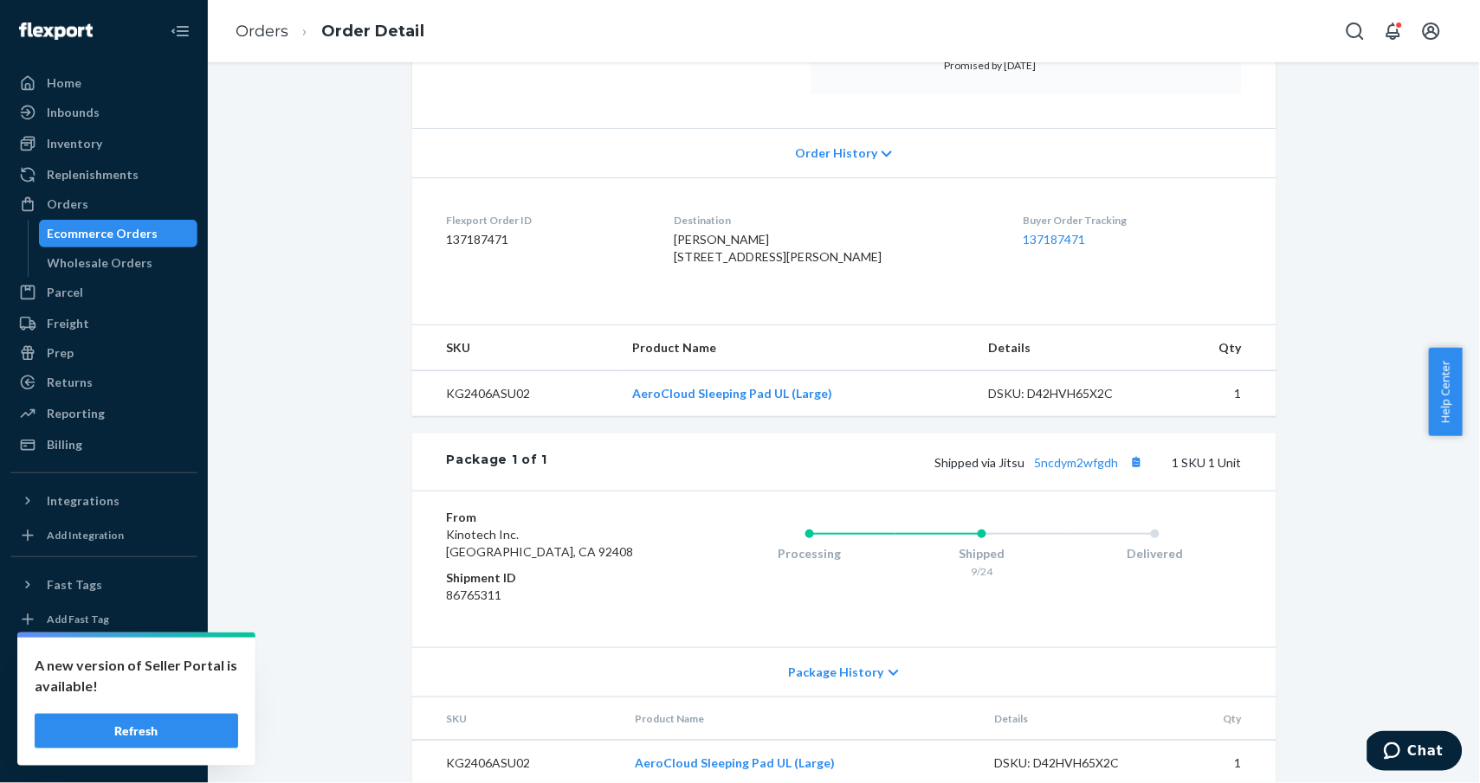
scroll to position [346, 0]
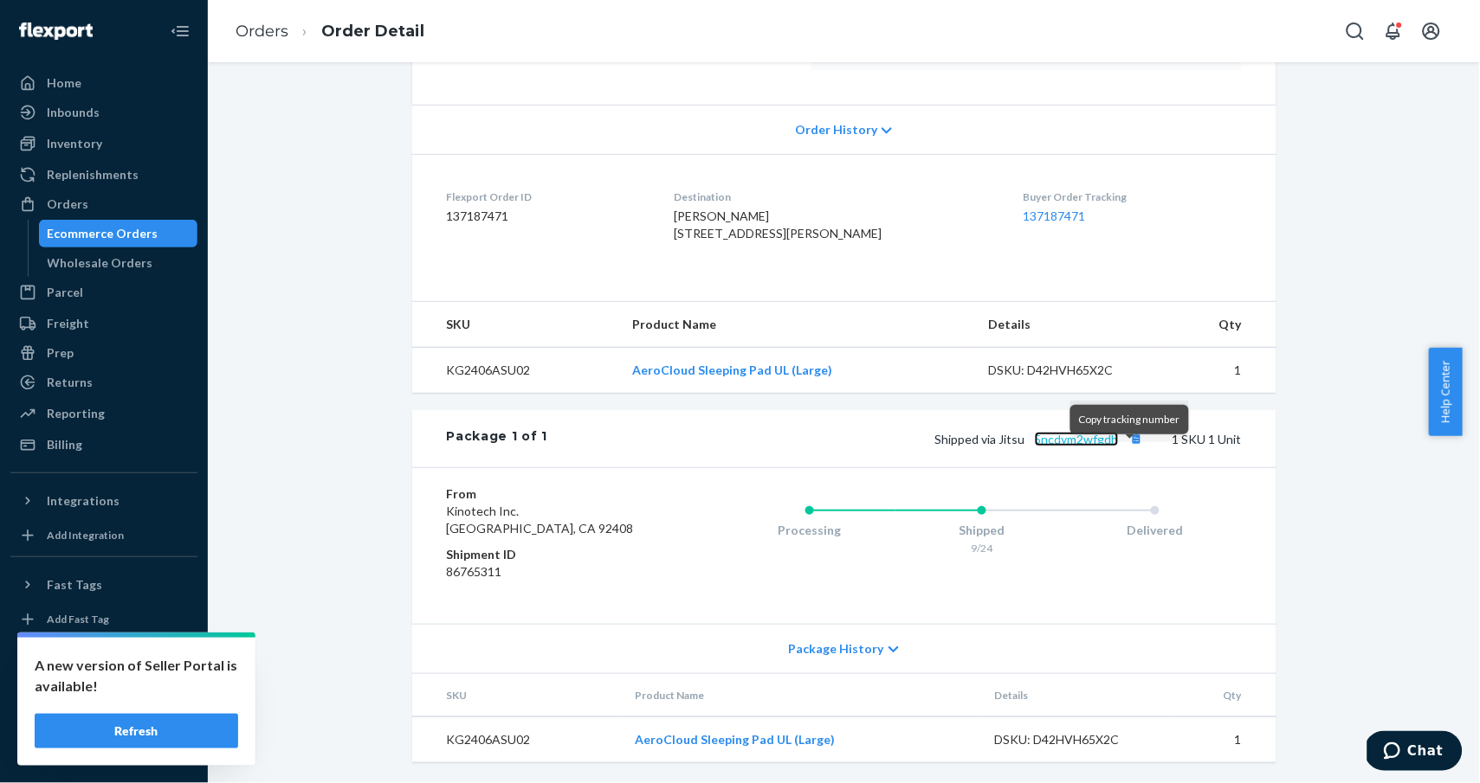
click at [1096, 447] on link "5ncdym2wfgdh" at bounding box center [1077, 439] width 84 height 15
drag, startPoint x: 275, startPoint y: 15, endPoint x: 274, endPoint y: 24, distance: 9.6
click at [275, 15] on ol "Orders Order Detail" at bounding box center [330, 31] width 216 height 51
click at [274, 28] on link "Orders" at bounding box center [261, 31] width 53 height 19
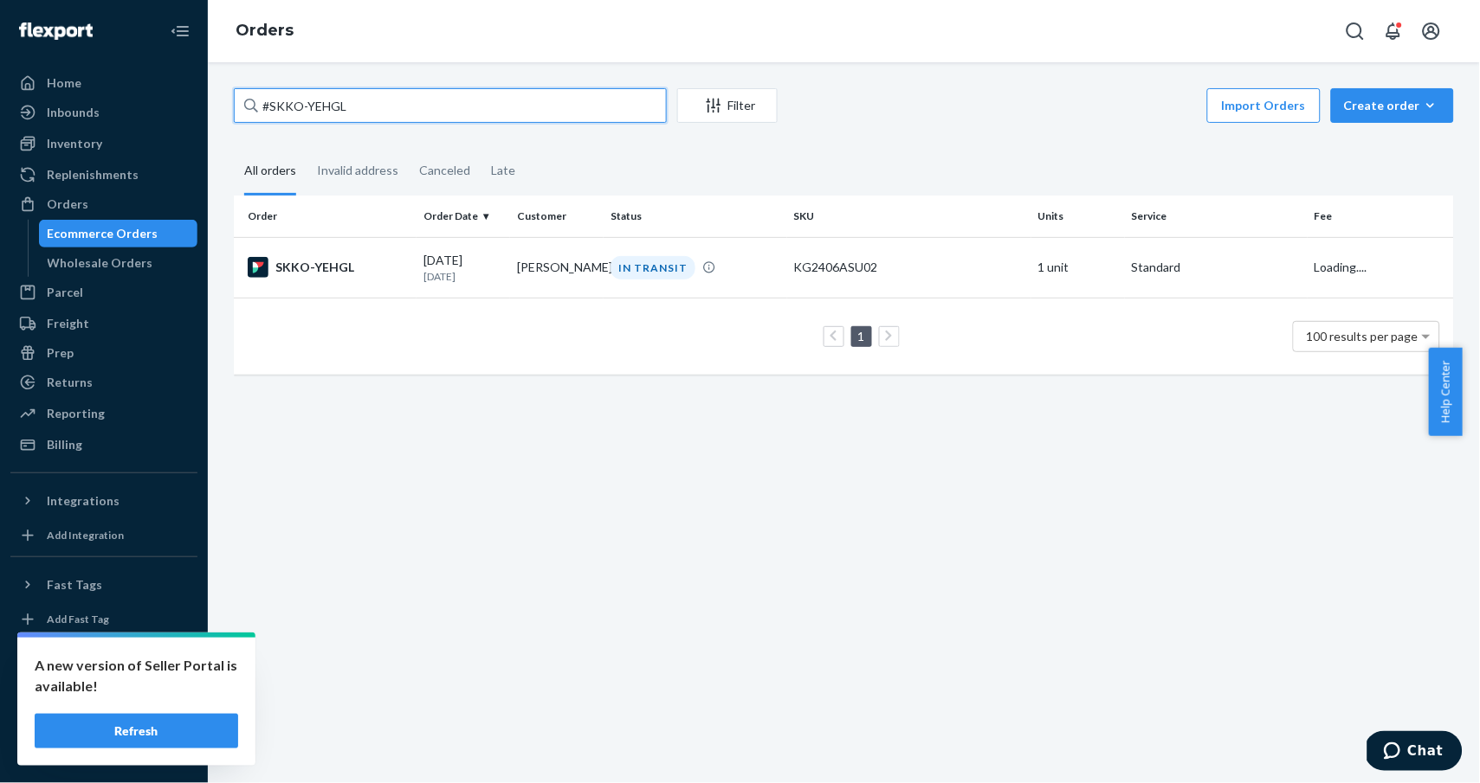
click at [406, 103] on input "#SKKO-YEHGL" at bounding box center [450, 105] width 433 height 35
paste input "111221"
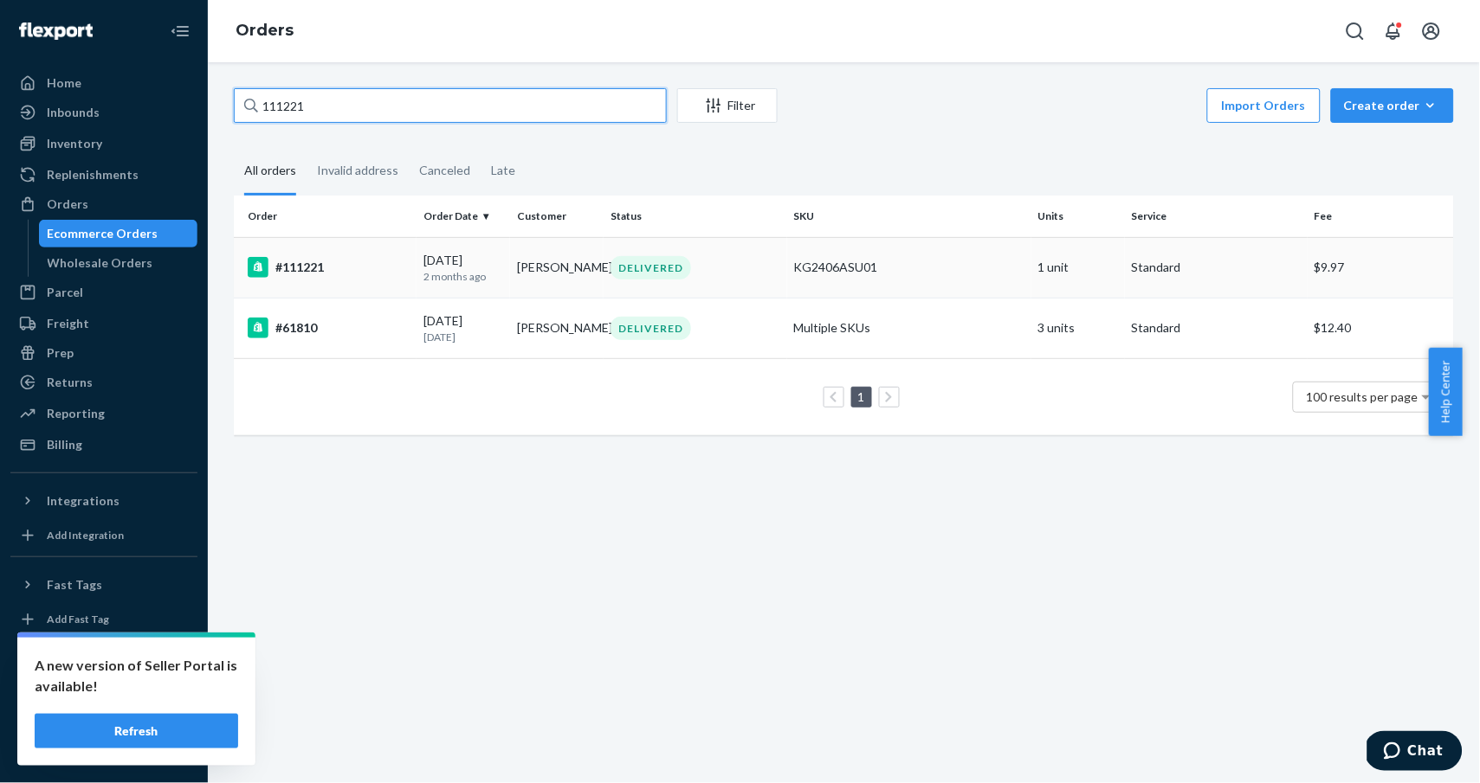
type input "111221"
click at [307, 268] on div "#111221" at bounding box center [329, 267] width 162 height 21
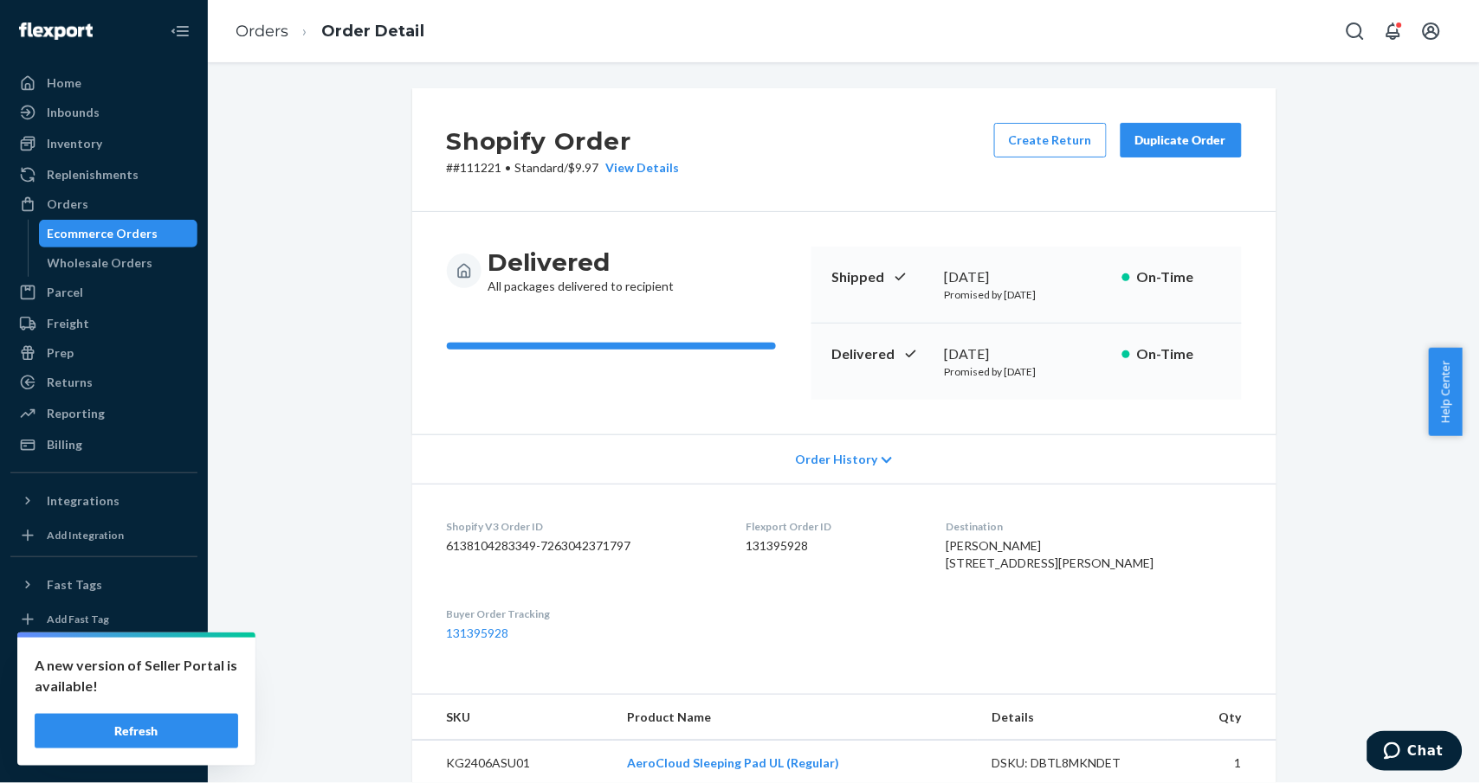
click at [1167, 136] on div "Duplicate Order" at bounding box center [1181, 140] width 92 height 17
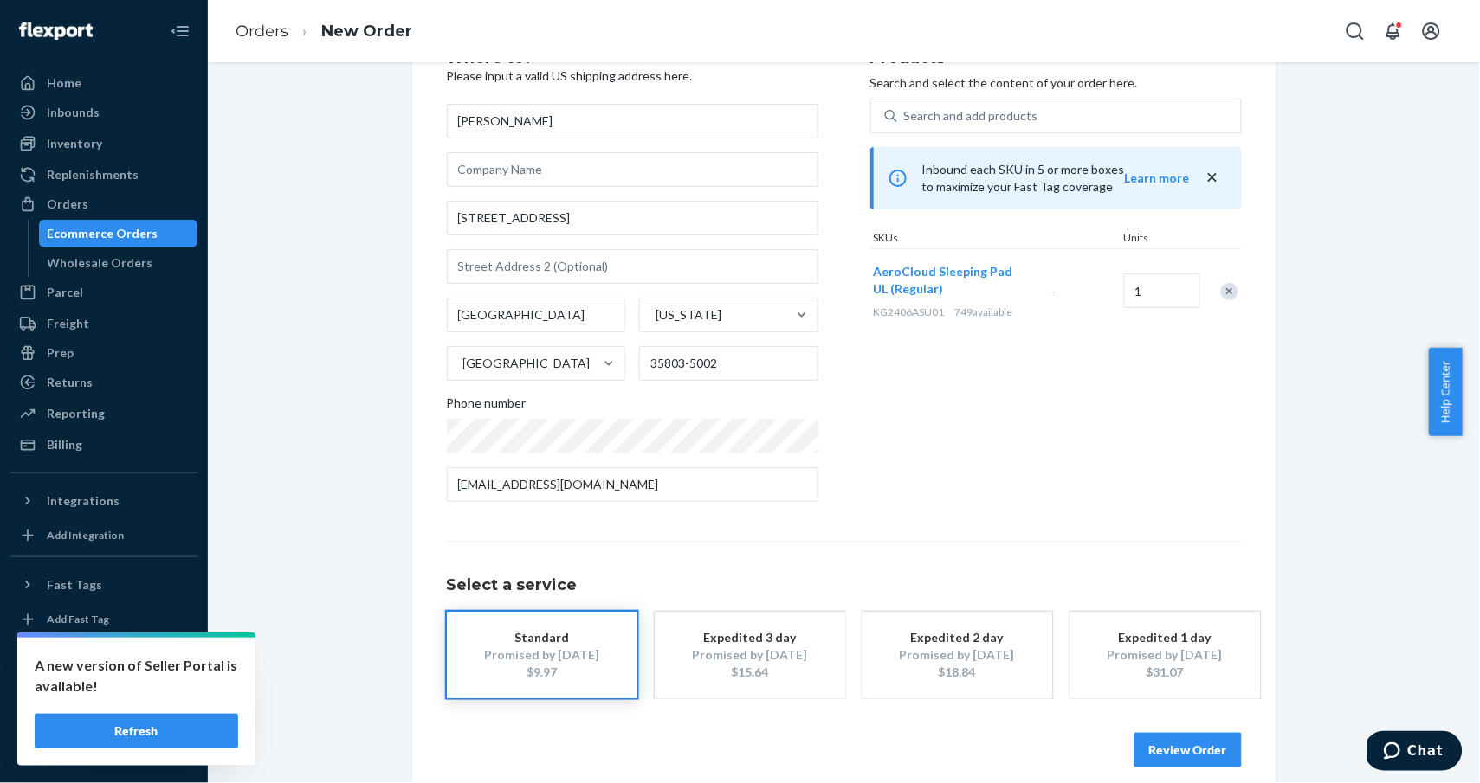
scroll to position [90, 0]
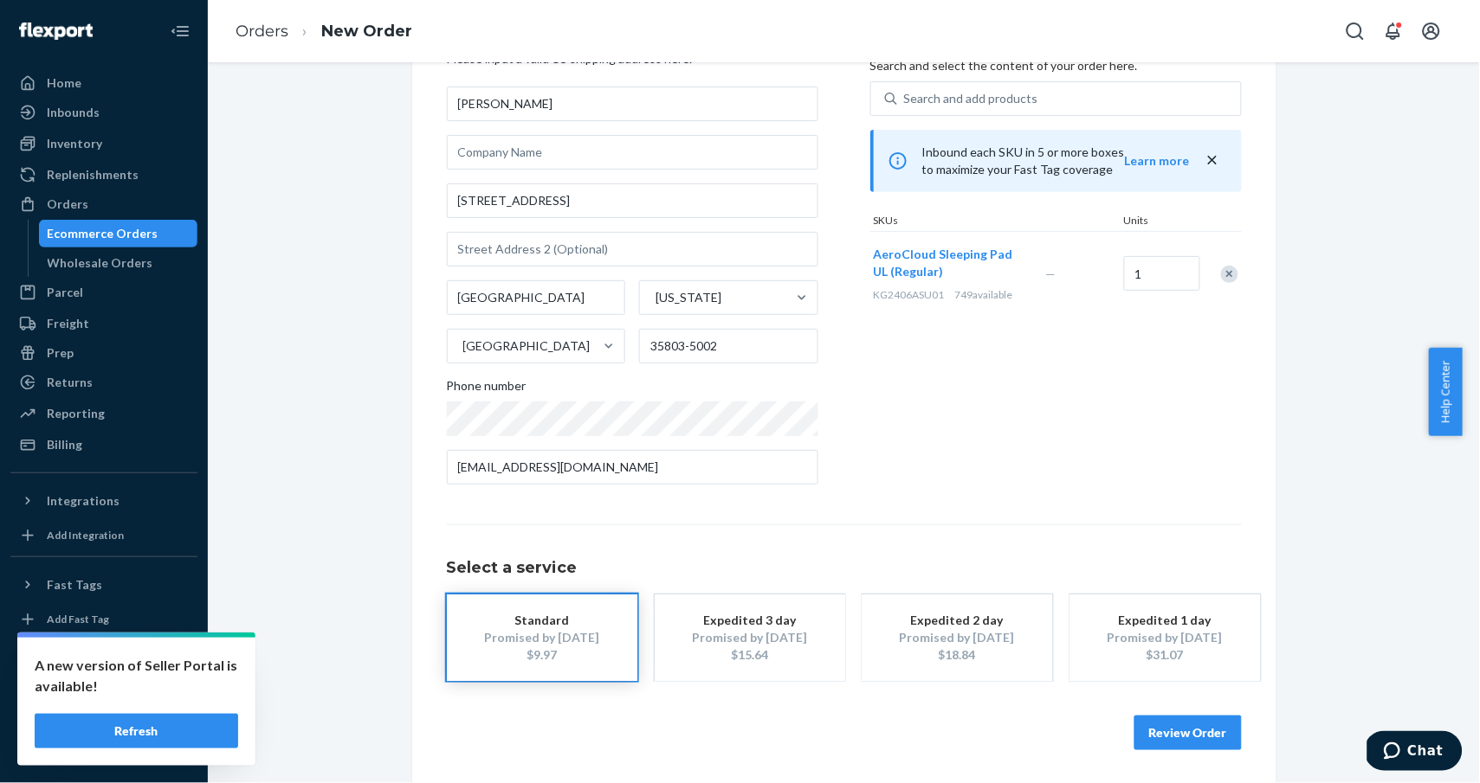
click at [1201, 729] on button "Review Order" at bounding box center [1187, 733] width 107 height 35
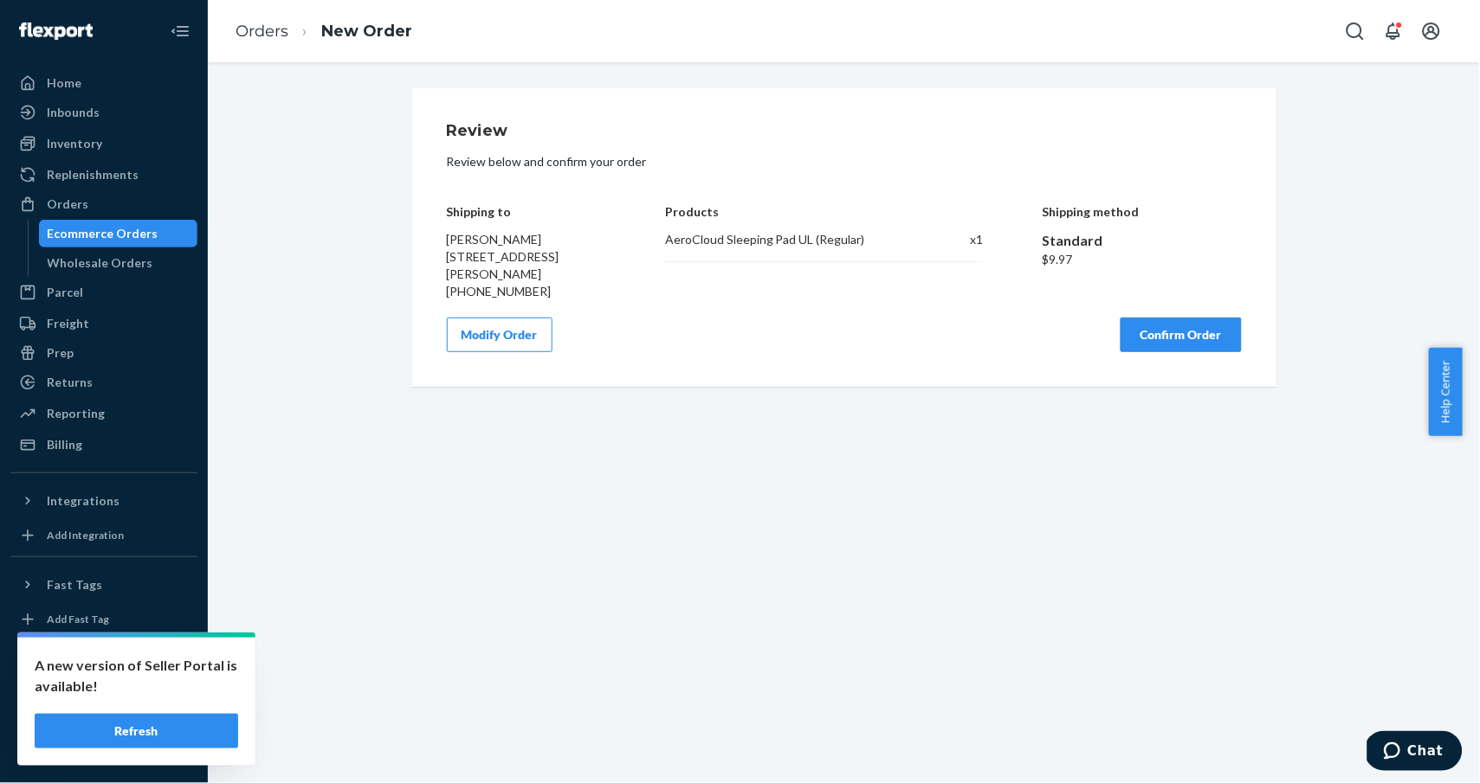
click at [1160, 336] on button "Confirm Order" at bounding box center [1180, 335] width 121 height 35
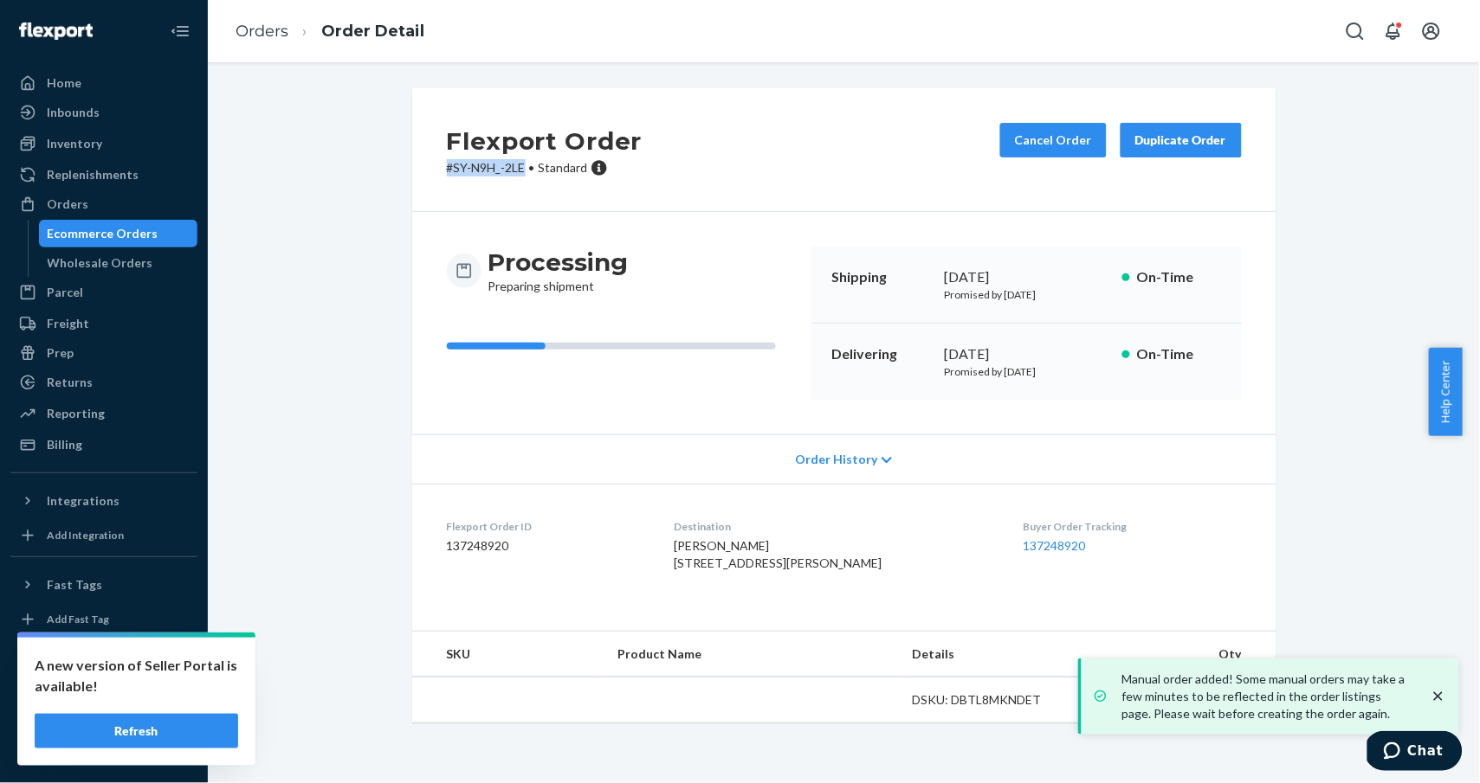
drag, startPoint x: 516, startPoint y: 168, endPoint x: 341, endPoint y: 168, distance: 174.9
click at [341, 168] on div "Flexport Order # SY-N9H_-2LE • Standard Cancel Order Duplicate Order Processing…" at bounding box center [844, 415] width 1246 height 655
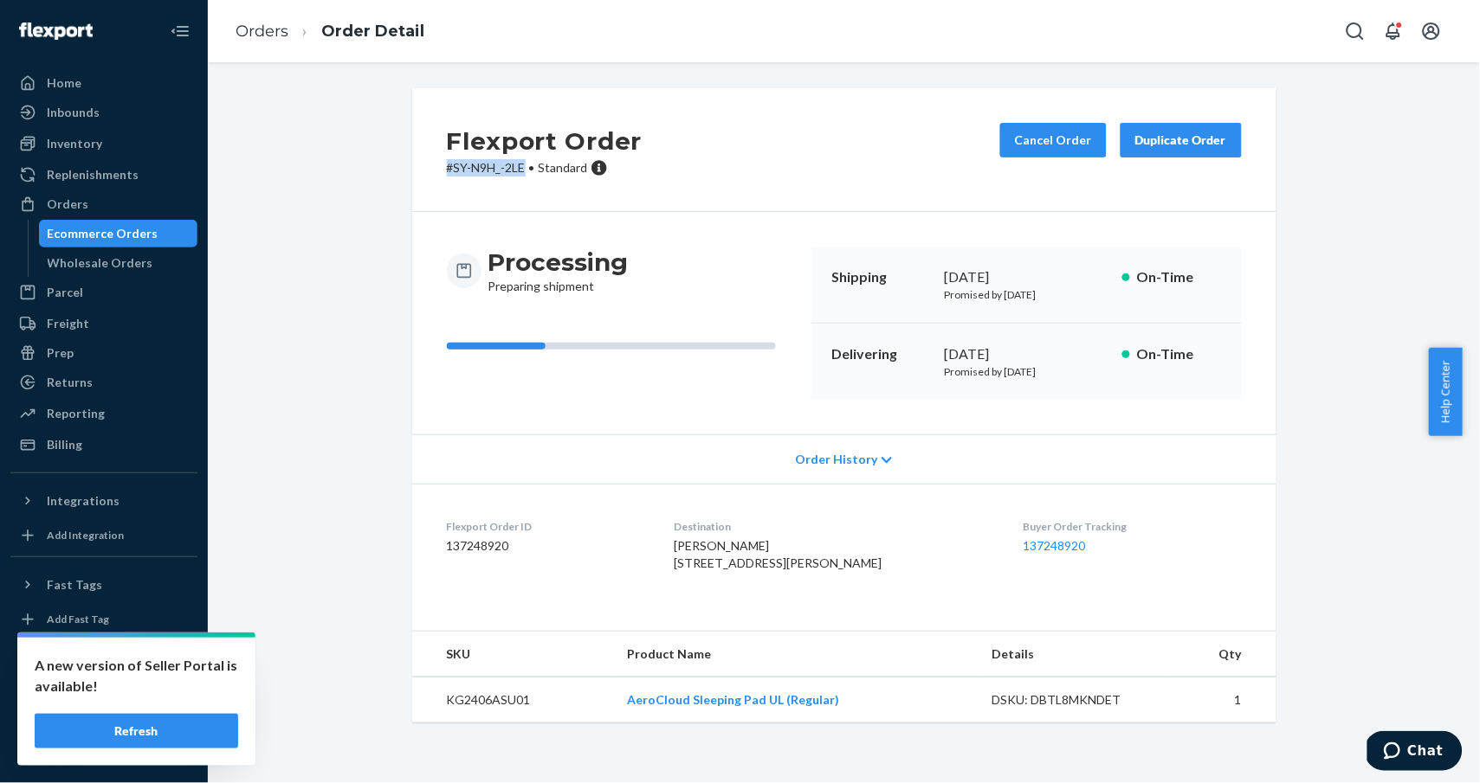
copy p "# SY-N9H_-2LE"
